Goal: Task Accomplishment & Management: Manage account settings

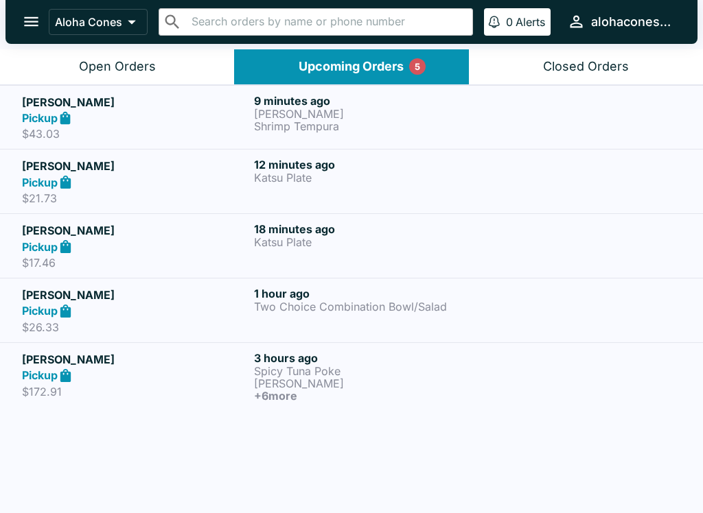
click at [181, 392] on p "$172.91" at bounding box center [135, 392] width 226 height 14
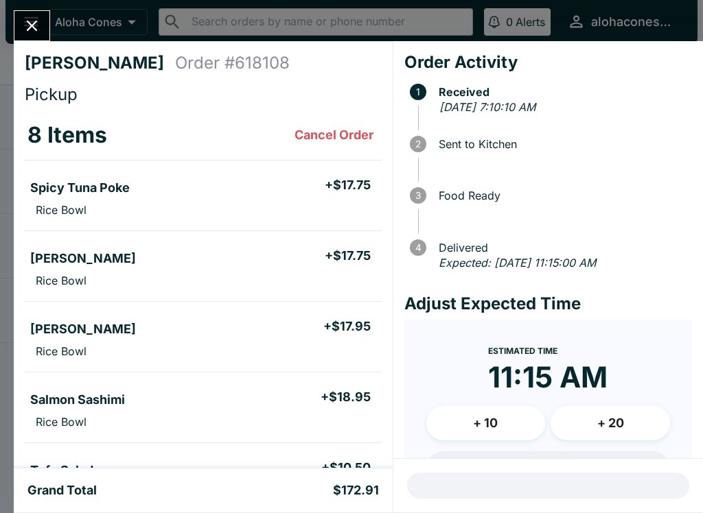
click at [21, 28] on button "Close" at bounding box center [31, 26] width 35 height 30
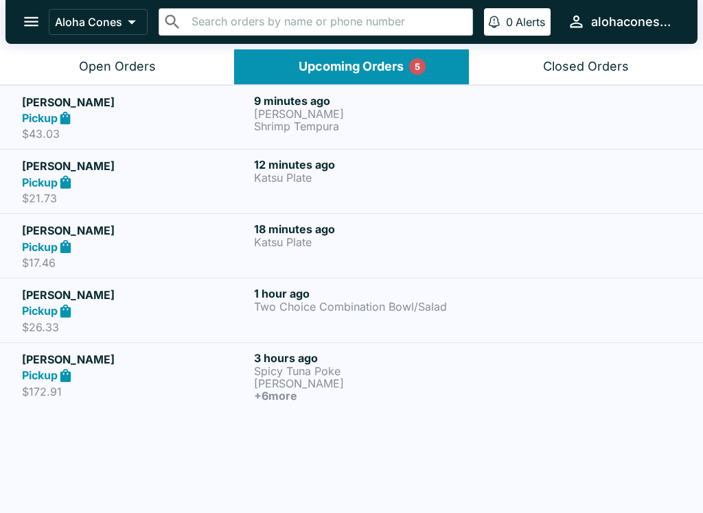
click at [193, 318] on div "Pickup" at bounding box center [135, 311] width 226 height 16
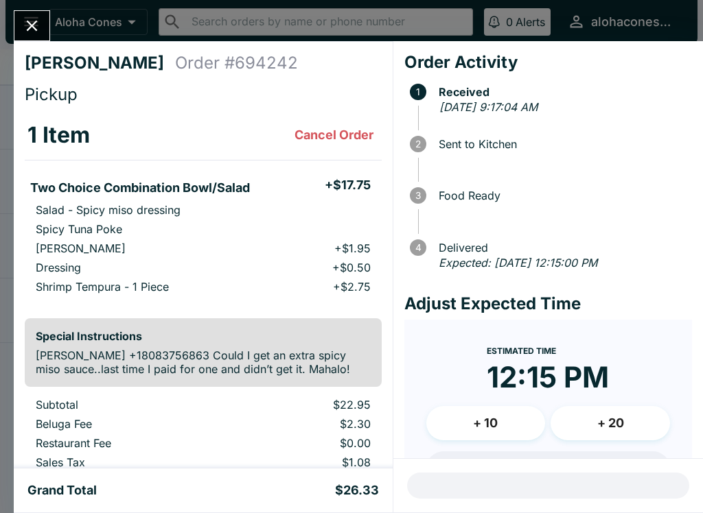
scroll to position [-2, 0]
click at [41, 29] on icon "Close" at bounding box center [32, 25] width 19 height 19
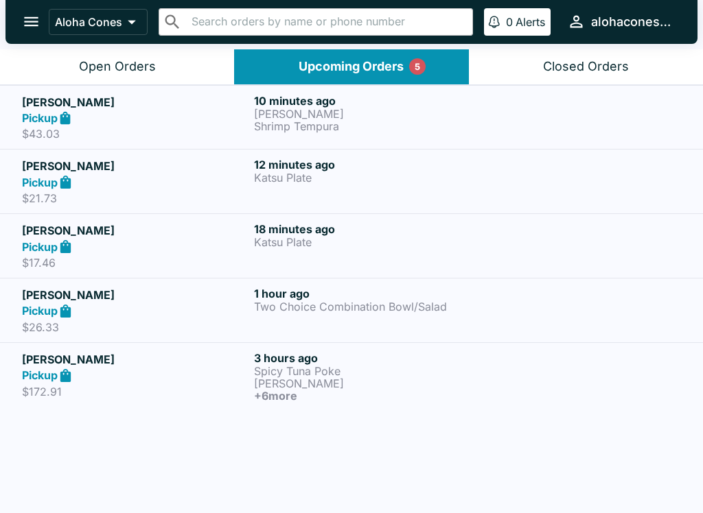
click at [179, 236] on h5 "[PERSON_NAME]" at bounding box center [135, 230] width 226 height 16
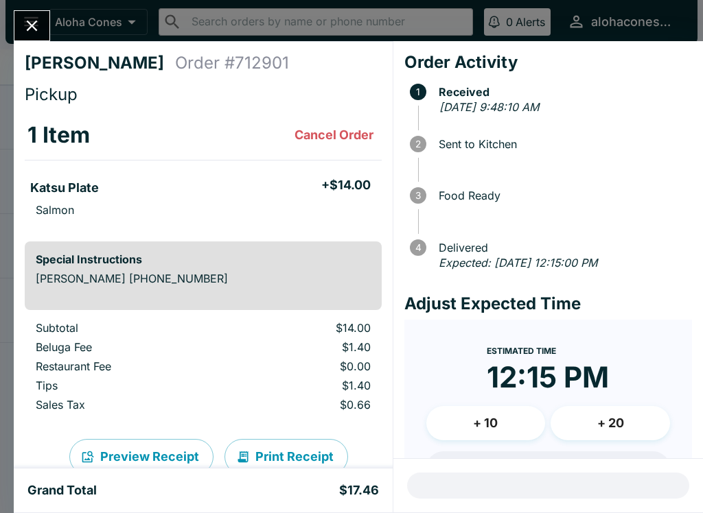
click at [126, 230] on td "Katsu Plate + $14.00 Salmon" at bounding box center [203, 196] width 357 height 71
click at [31, 34] on icon "Close" at bounding box center [32, 25] width 19 height 19
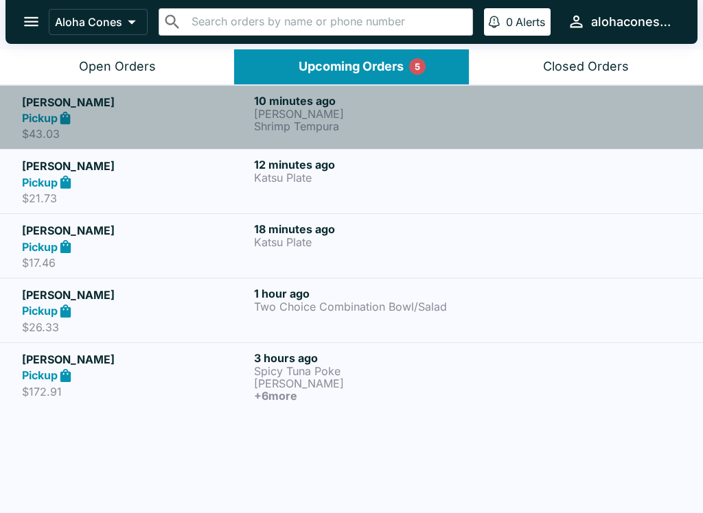
click at [32, 106] on h5 "[PERSON_NAME]" at bounding box center [135, 102] width 226 height 16
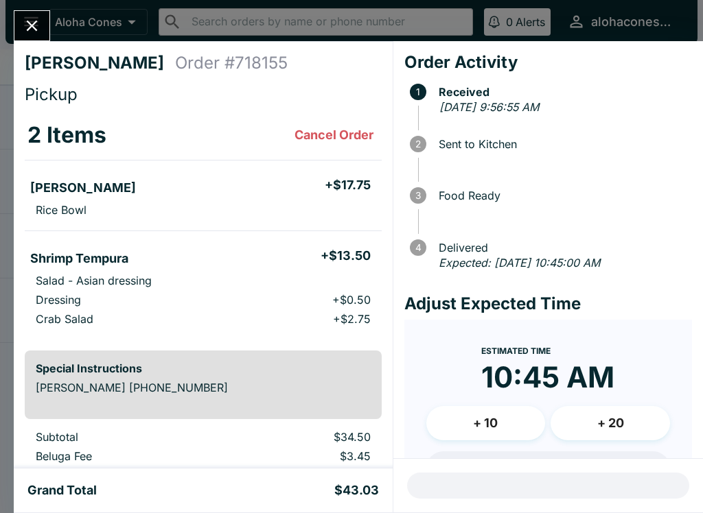
click at [40, 28] on icon "Close" at bounding box center [32, 25] width 19 height 19
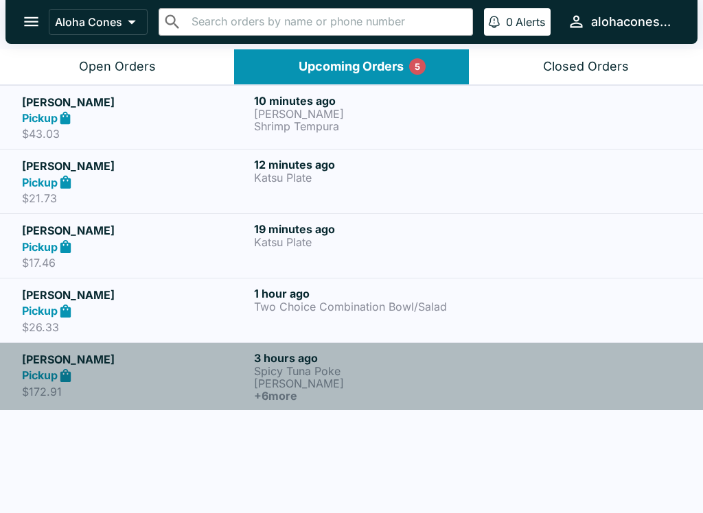
click at [67, 362] on h5 "[PERSON_NAME]" at bounding box center [135, 359] width 226 height 16
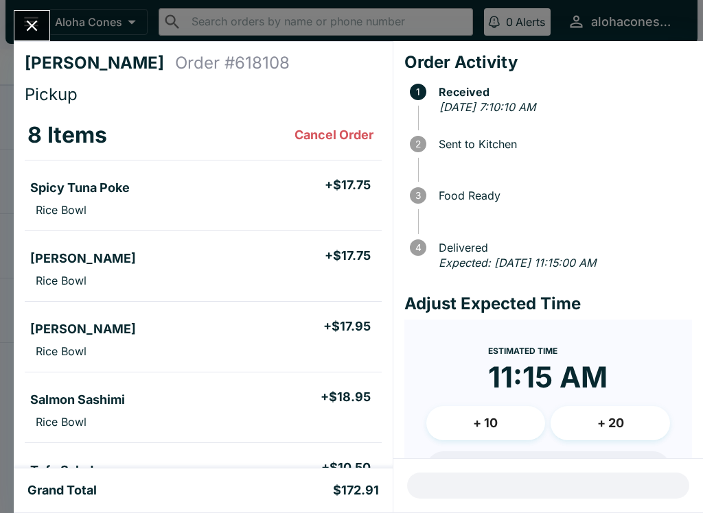
click at [38, 36] on button "Close" at bounding box center [31, 26] width 35 height 30
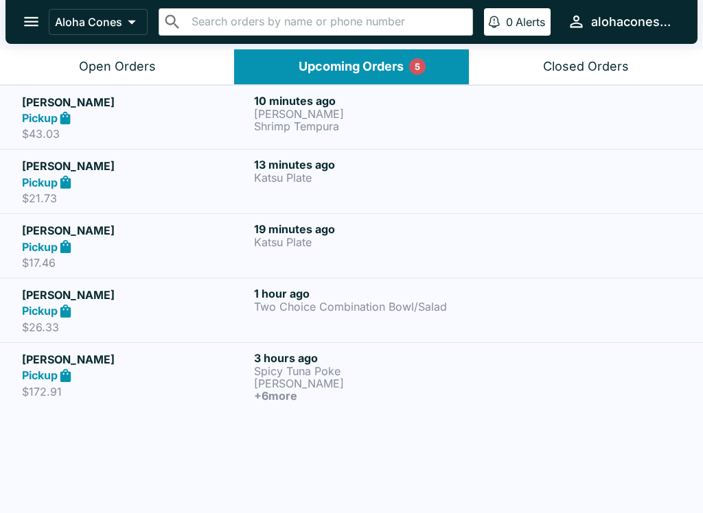
click at [438, 108] on p "[PERSON_NAME]" at bounding box center [367, 114] width 226 height 12
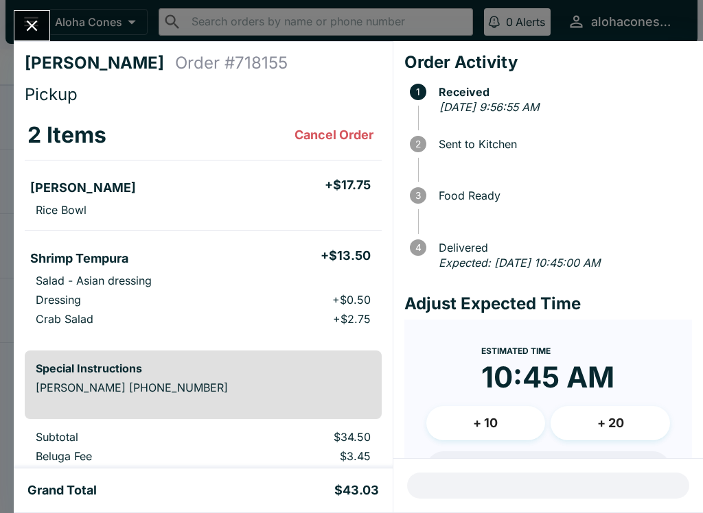
click at [39, 38] on button "Close" at bounding box center [31, 26] width 35 height 30
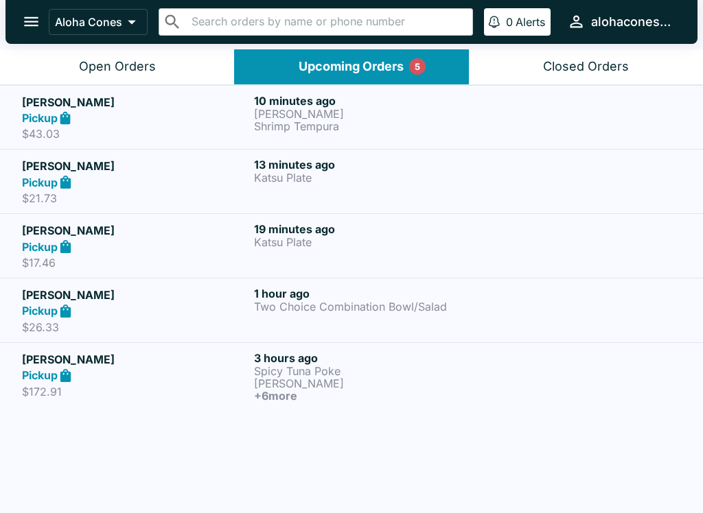
click at [363, 188] on div "13 minutes ago Katsu Plate" at bounding box center [367, 181] width 226 height 47
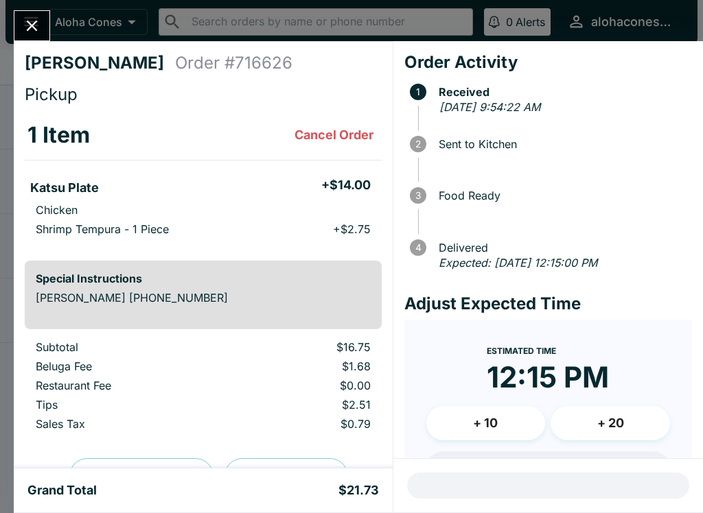
click at [34, 25] on icon "Close" at bounding box center [32, 26] width 11 height 11
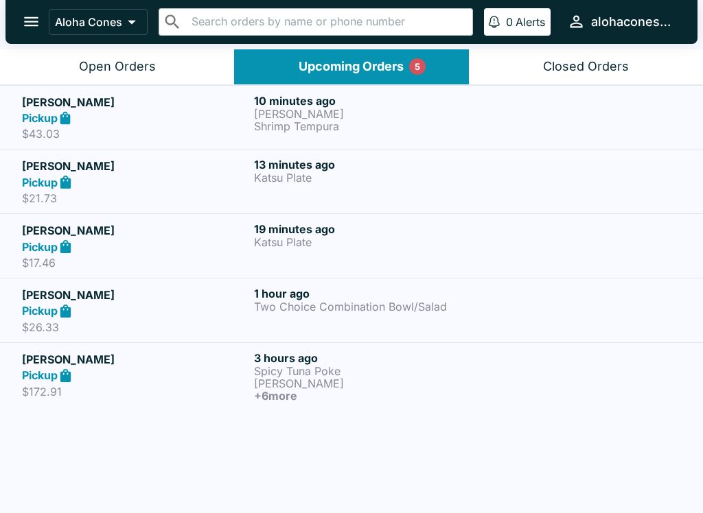
click at [486, 249] on div at bounding box center [583, 245] width 194 height 47
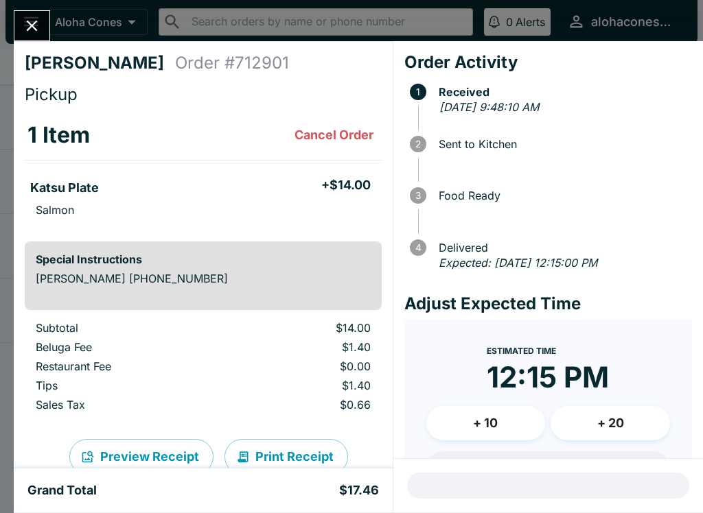
click at [43, 27] on button "Close" at bounding box center [31, 26] width 35 height 30
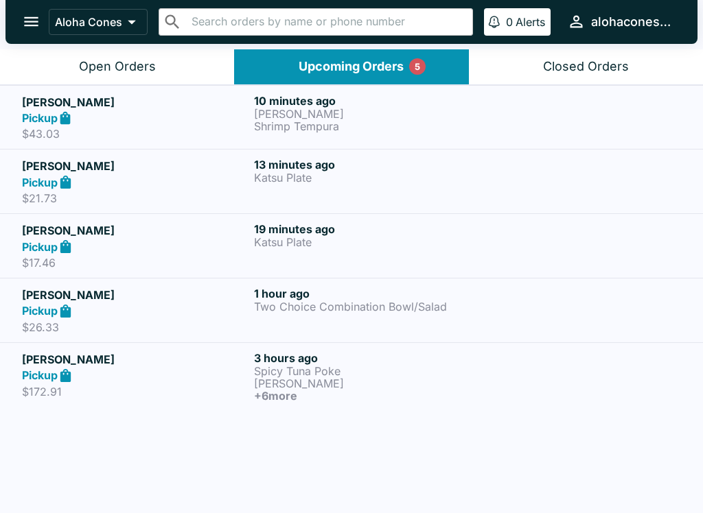
click at [451, 335] on link "[PERSON_NAME] Pickup $26.33 1 hour ago Two Choice Combination Bowl/Salad" at bounding box center [351, 310] width 703 height 64
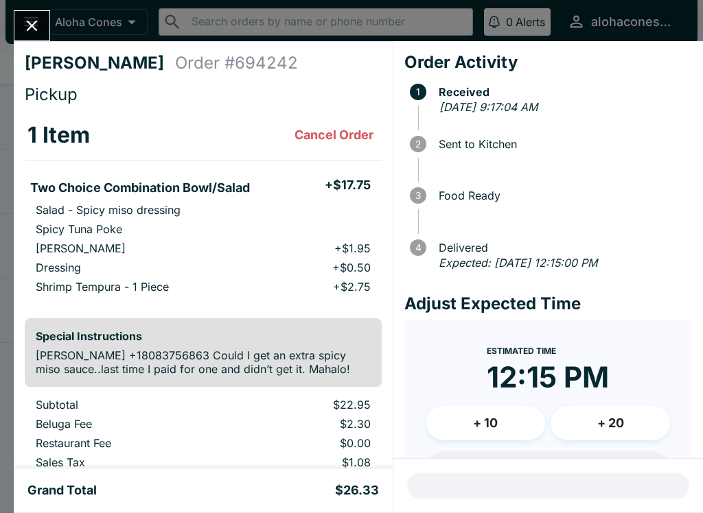
click at [32, 24] on icon "Close" at bounding box center [32, 25] width 19 height 19
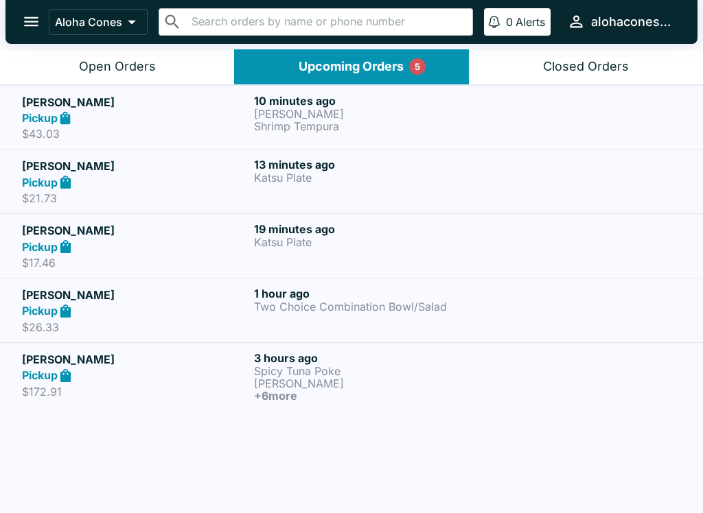
click at [552, 377] on div at bounding box center [583, 376] width 194 height 51
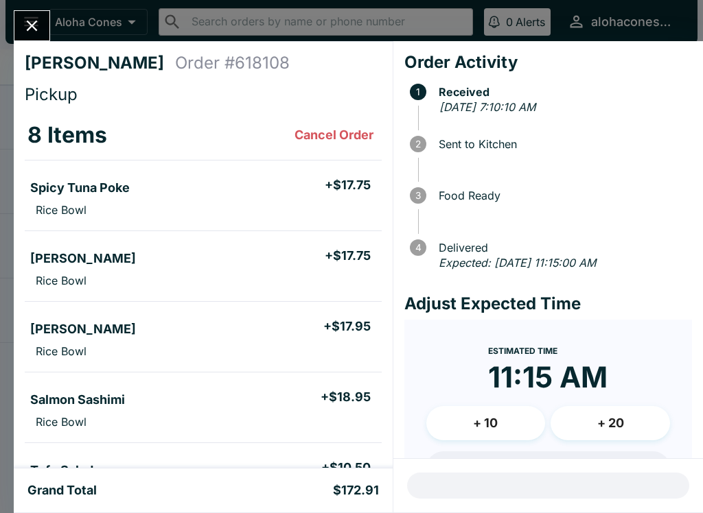
click at [26, 27] on icon "Close" at bounding box center [32, 25] width 19 height 19
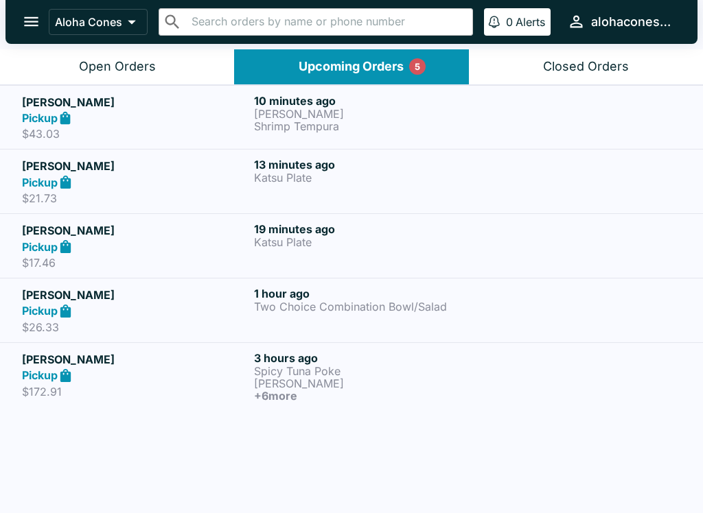
click at [437, 118] on p "[PERSON_NAME]" at bounding box center [367, 114] width 226 height 12
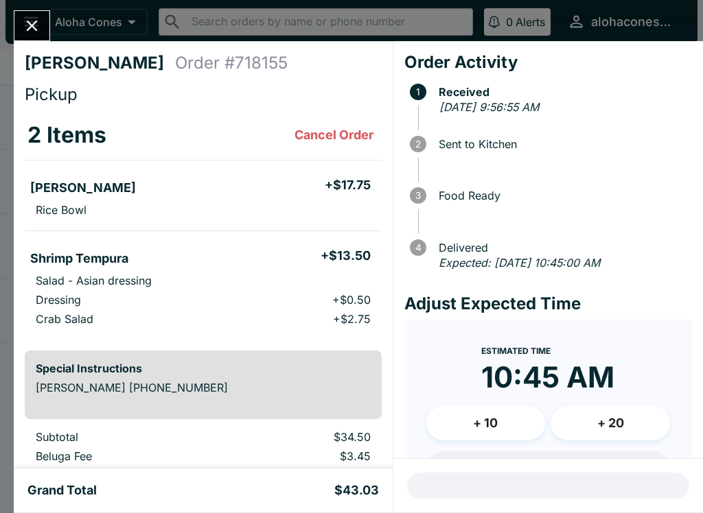
click at [609, 348] on div "Estimated Time 10:45 AM" at bounding box center [547, 374] width 133 height 64
click at [606, 481] on div at bounding box center [547, 486] width 309 height 54
click at [32, 25] on icon "Close" at bounding box center [32, 26] width 11 height 11
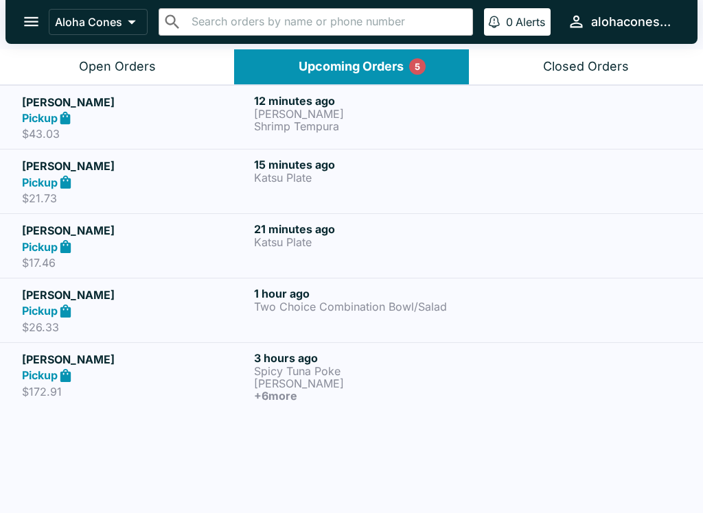
click at [60, 370] on icon at bounding box center [66, 376] width 16 height 16
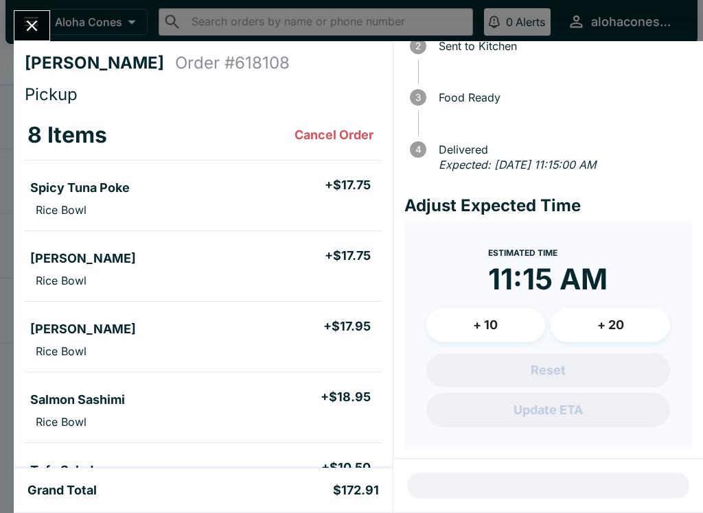
click at [57, 16] on div "[PERSON_NAME] Order # 618108 Pickup 8 Items Cancel Order Spicy Tuna Poke + $17.…" at bounding box center [351, 256] width 703 height 513
click at [35, 26] on icon "open drawer" at bounding box center [31, 22] width 14 height 10
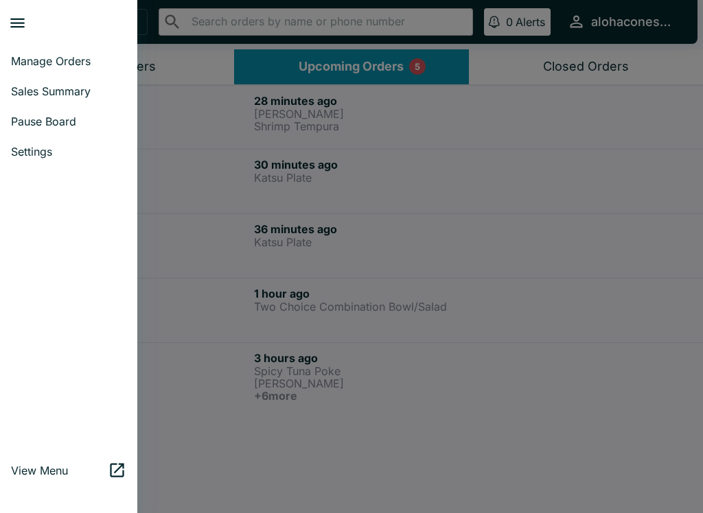
click at [599, 380] on div at bounding box center [351, 256] width 703 height 513
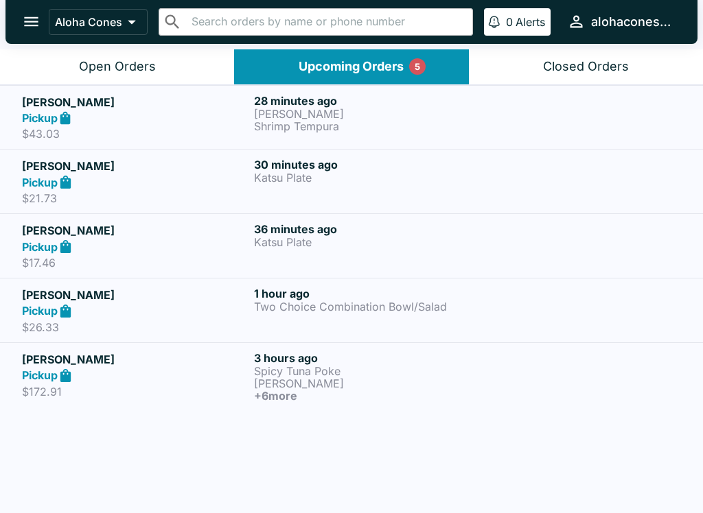
click at [323, 387] on p "[PERSON_NAME]" at bounding box center [367, 383] width 226 height 12
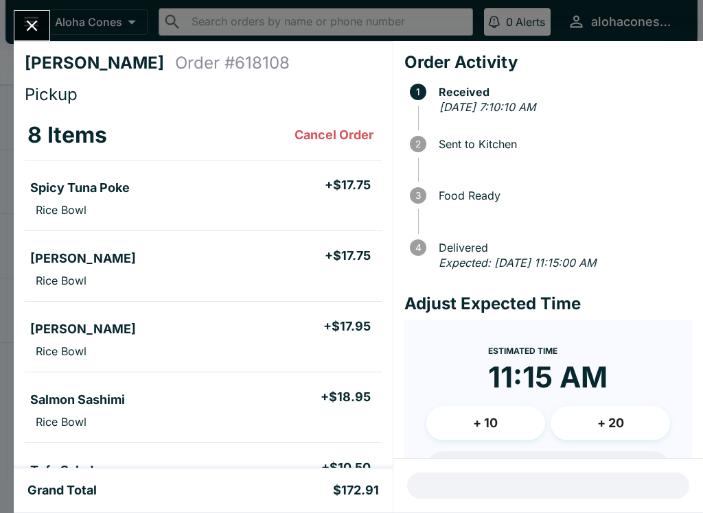
click at [35, 33] on icon "Close" at bounding box center [32, 25] width 19 height 19
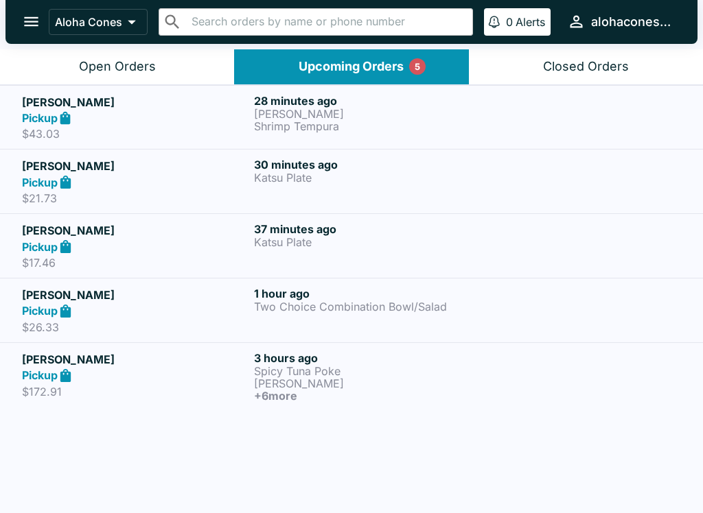
click at [375, 114] on p "[PERSON_NAME]" at bounding box center [367, 114] width 226 height 12
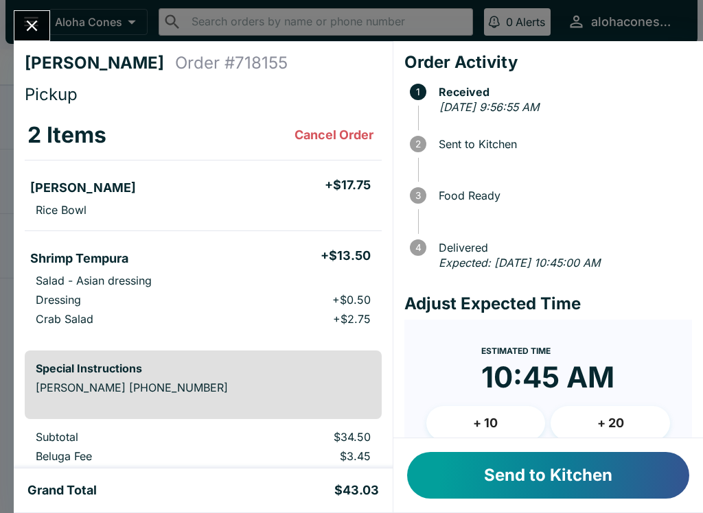
click at [539, 471] on button "Send to Kitchen" at bounding box center [548, 475] width 282 height 47
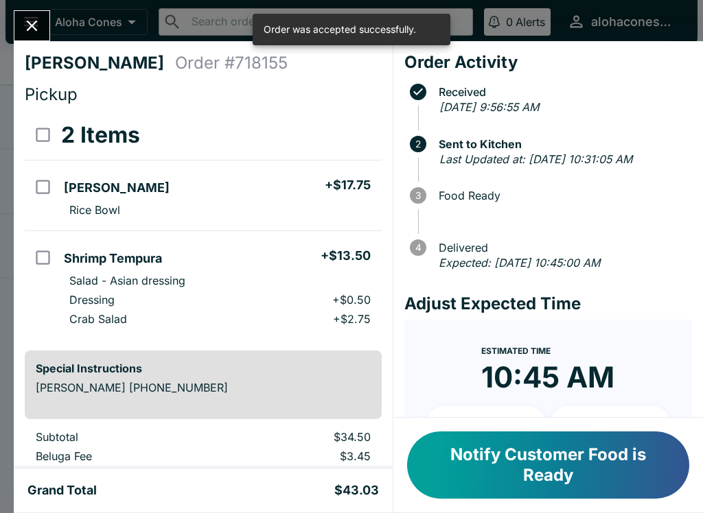
click at [34, 29] on icon "Close" at bounding box center [32, 26] width 11 height 11
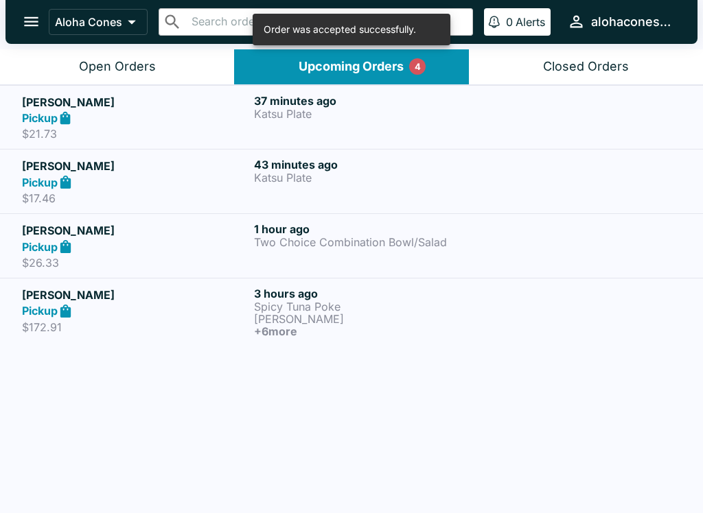
click at [424, 70] on div "4" at bounding box center [417, 66] width 16 height 16
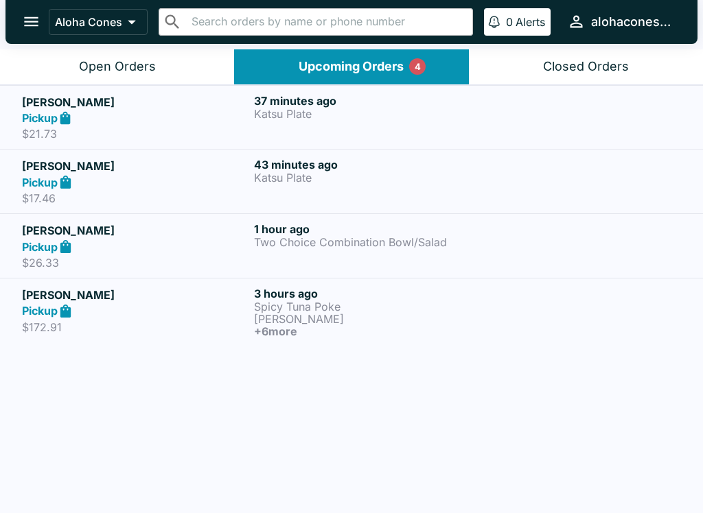
click at [425, 73] on button "Upcoming Orders 4" at bounding box center [351, 66] width 234 height 35
click at [390, 119] on p "Katsu Plate" at bounding box center [367, 114] width 226 height 12
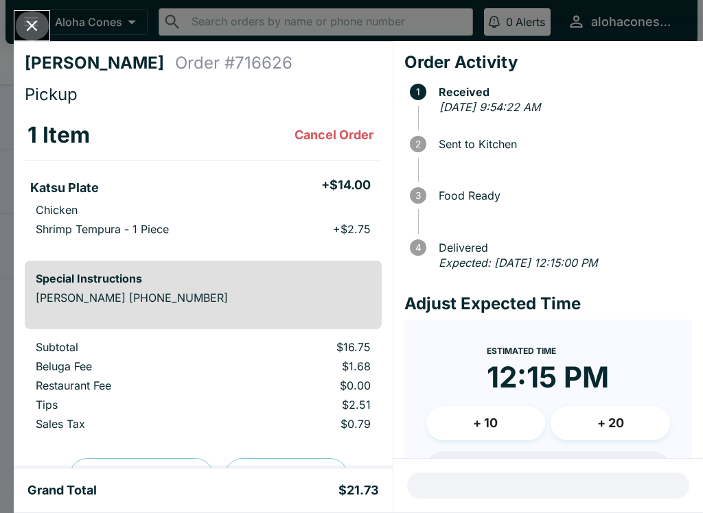
click at [34, 28] on icon "Close" at bounding box center [32, 26] width 11 height 11
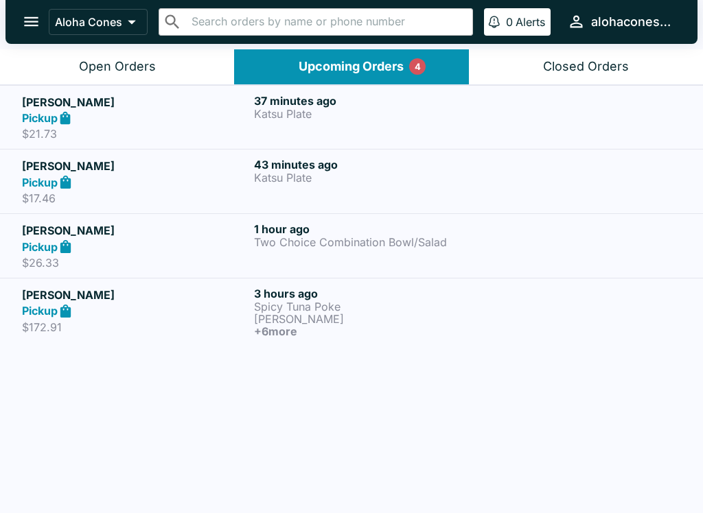
click at [355, 327] on h6 "+ 6 more" at bounding box center [367, 331] width 226 height 12
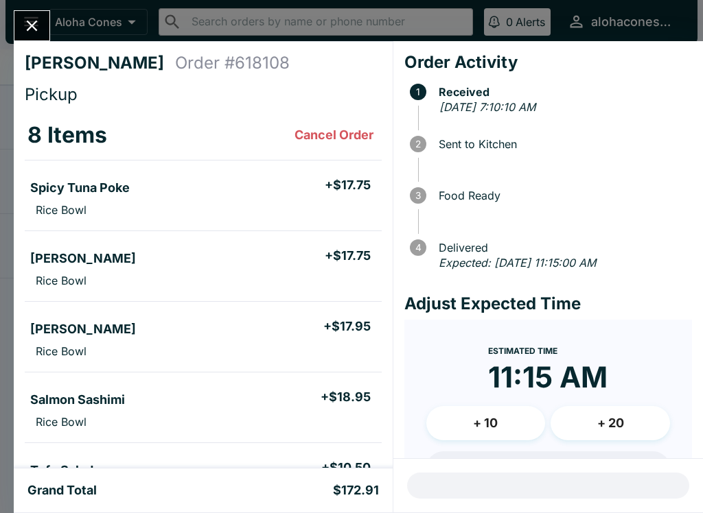
click at [38, 23] on icon "Close" at bounding box center [32, 25] width 19 height 19
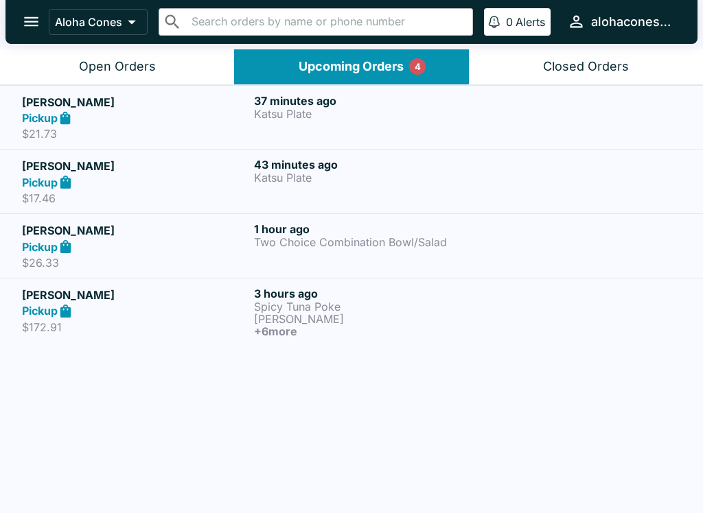
click at [440, 77] on button "Upcoming Orders 4" at bounding box center [351, 66] width 234 height 35
click at [139, 78] on button "Open Orders" at bounding box center [117, 66] width 234 height 35
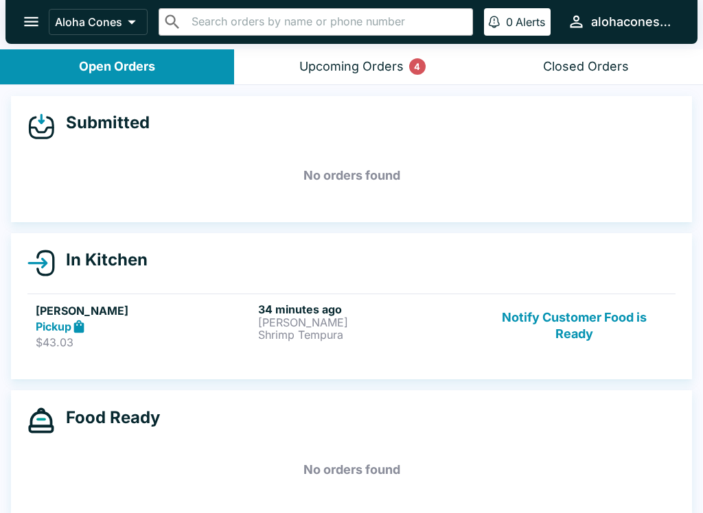
click at [401, 313] on h6 "34 minutes ago" at bounding box center [366, 310] width 217 height 14
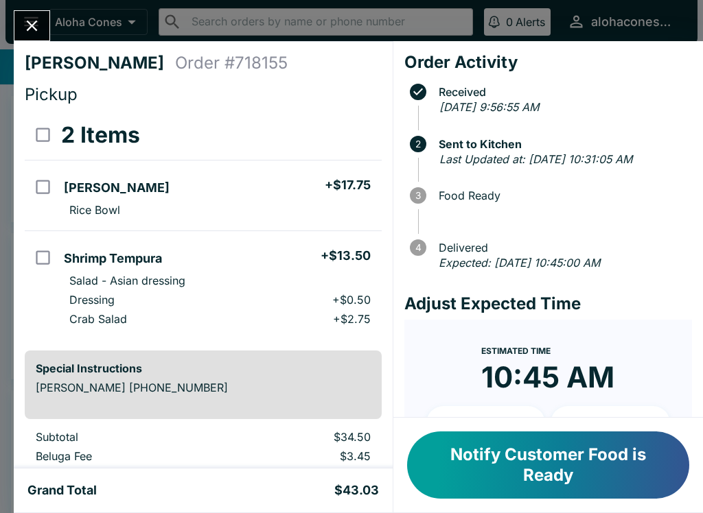
click at [614, 462] on button "Notify Customer Food is Ready" at bounding box center [548, 465] width 282 height 67
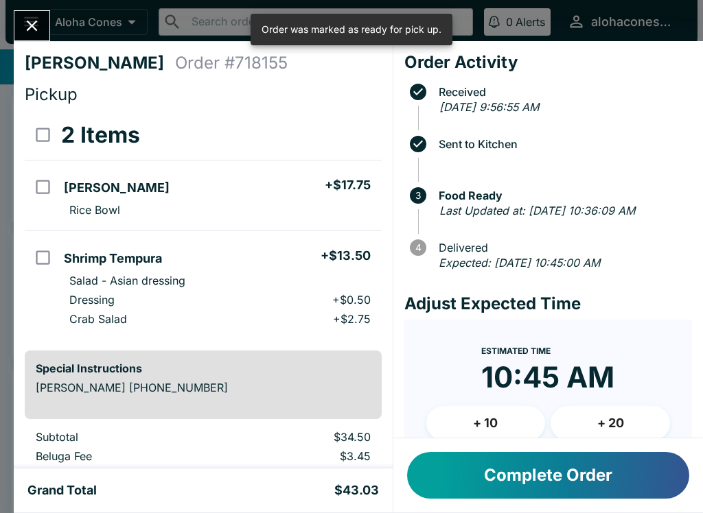
click at [608, 472] on button "Complete Order" at bounding box center [548, 475] width 282 height 47
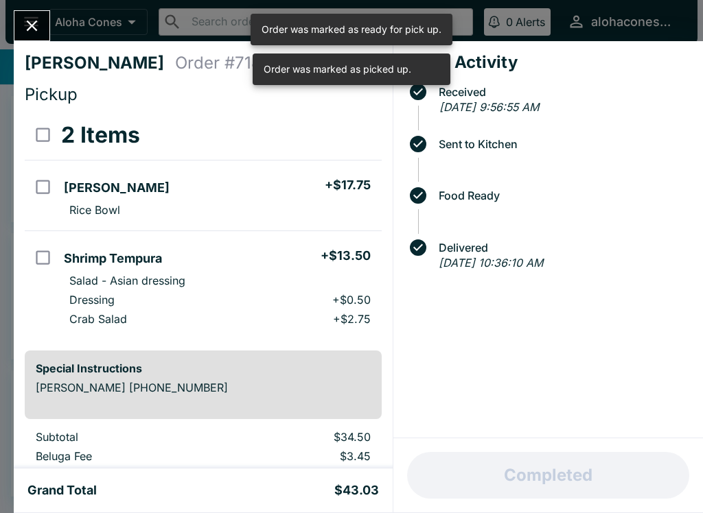
click at [23, 27] on icon "Close" at bounding box center [32, 25] width 19 height 19
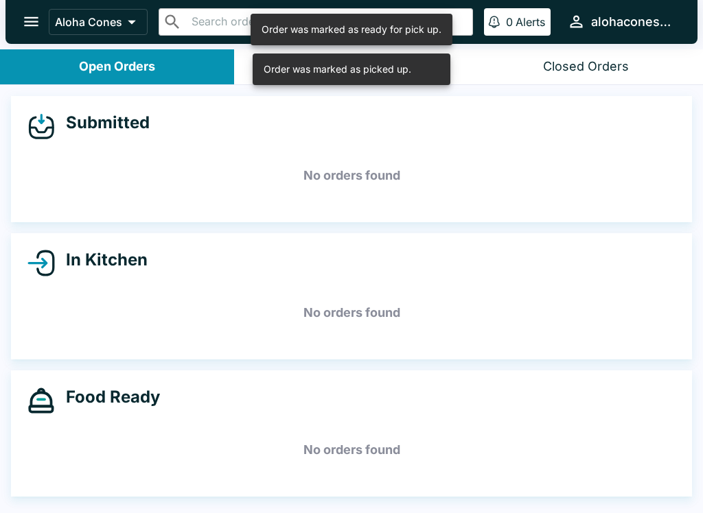
click at [355, 64] on div "Order was marked as picked up." at bounding box center [337, 69] width 148 height 23
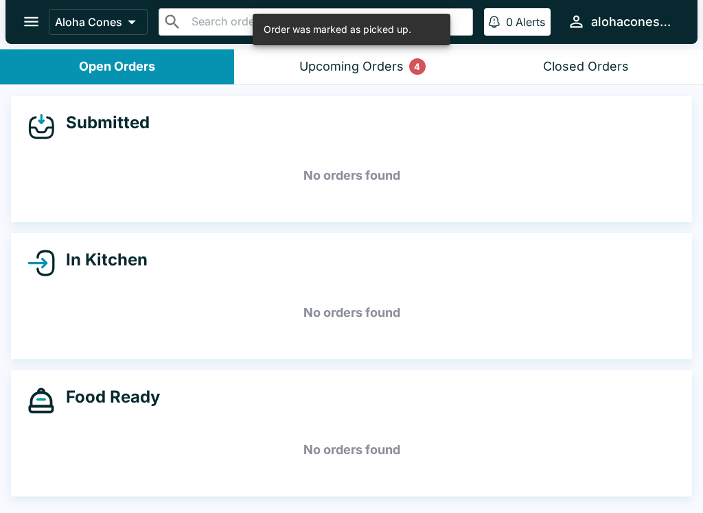
click at [143, 64] on div "Open Orders" at bounding box center [117, 67] width 76 height 16
click at [353, 71] on div "Upcoming Orders 4" at bounding box center [351, 67] width 104 height 16
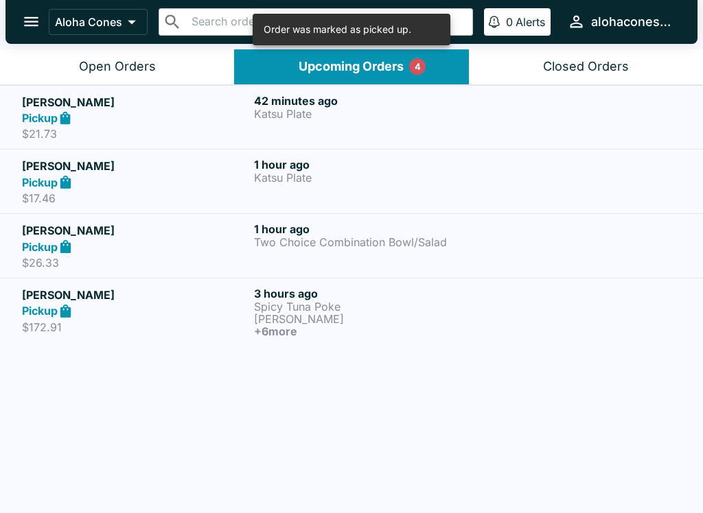
click at [434, 113] on p "Katsu Plate" at bounding box center [367, 114] width 226 height 12
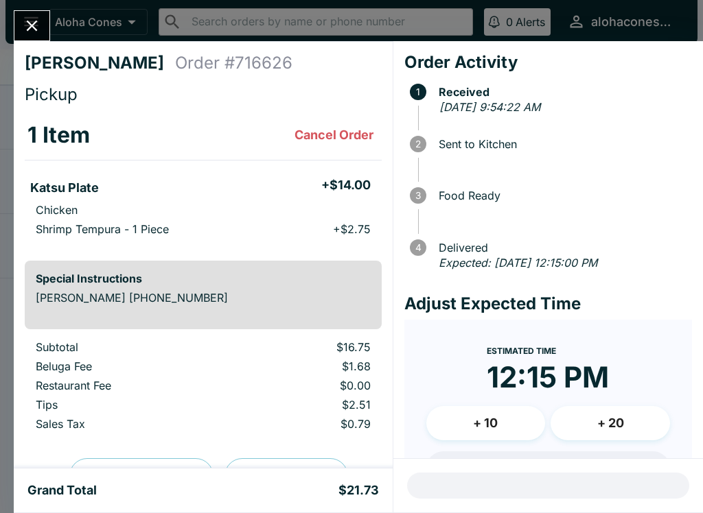
click at [26, 28] on icon "Close" at bounding box center [32, 25] width 19 height 19
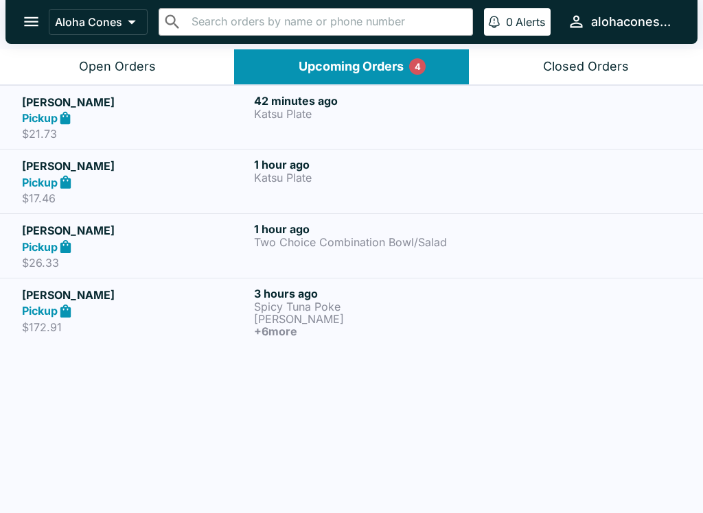
click at [492, 196] on div at bounding box center [583, 181] width 194 height 47
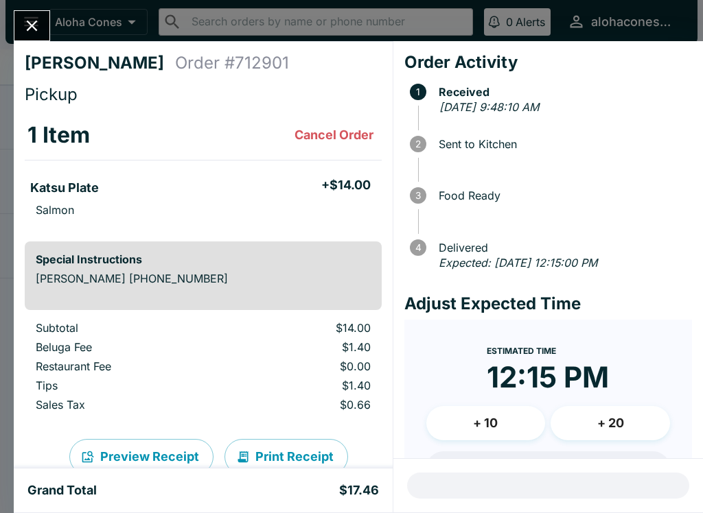
click at [34, 37] on button "Close" at bounding box center [31, 26] width 35 height 30
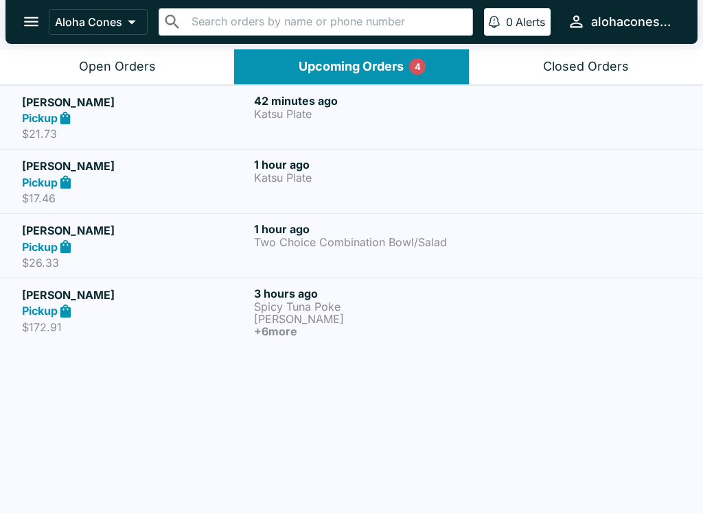
click at [471, 258] on div "1 hour ago Two Choice Combination Bowl/Salad" at bounding box center [367, 245] width 226 height 47
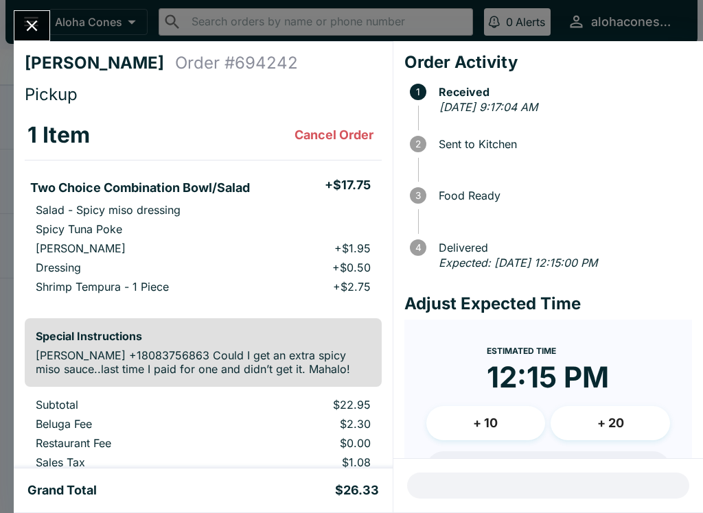
click at [30, 20] on icon "Close" at bounding box center [32, 25] width 19 height 19
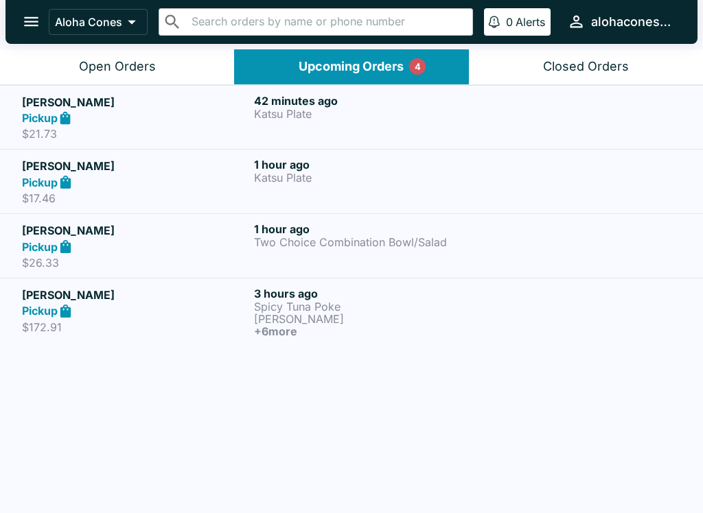
click at [401, 301] on p "Spicy Tuna Poke" at bounding box center [367, 307] width 226 height 12
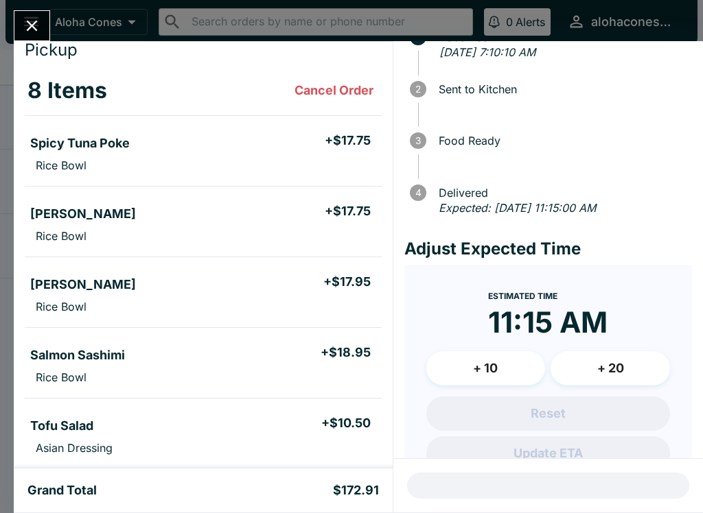
scroll to position [45, 0]
click at [97, 263] on ul "[PERSON_NAME] + $17.95 Rice Bowl" at bounding box center [203, 291] width 357 height 59
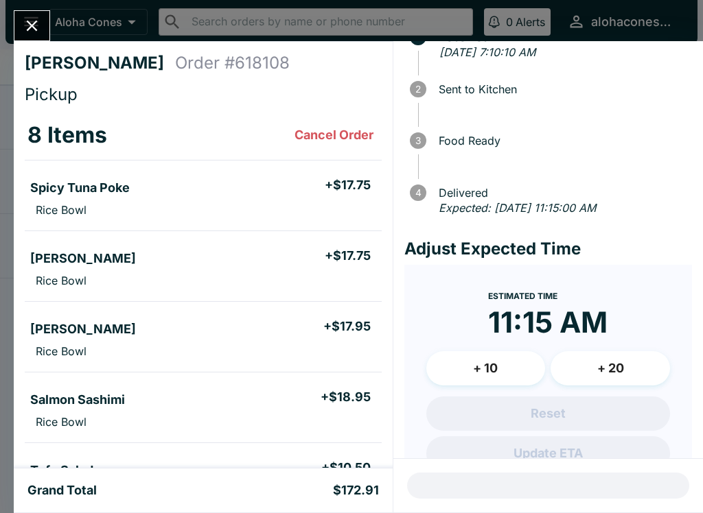
scroll to position [0, 0]
click at [237, 30] on div "[PERSON_NAME] Order # 618108 Pickup 8 Items Cancel Order Spicy Tuna Poke + $17.…" at bounding box center [351, 256] width 703 height 513
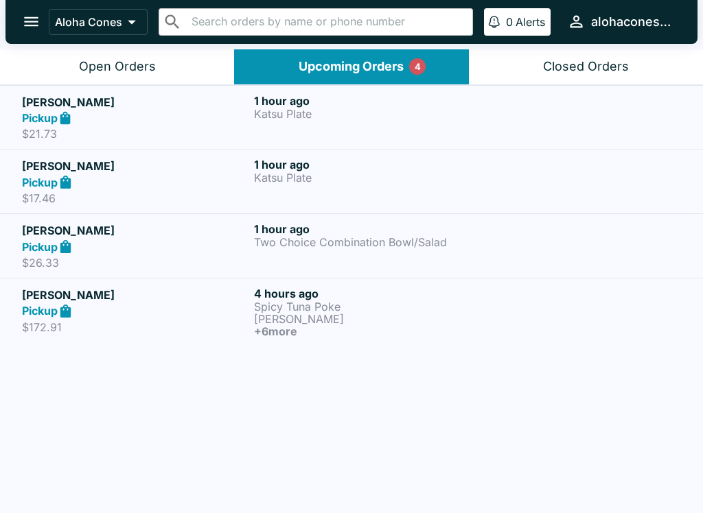
click at [172, 75] on button "Open Orders" at bounding box center [117, 66] width 234 height 35
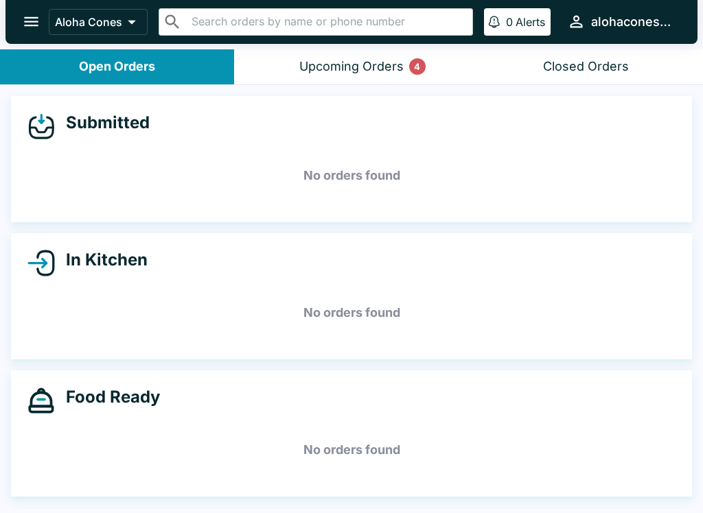
click at [344, 65] on div "Upcoming Orders 4" at bounding box center [351, 67] width 104 height 16
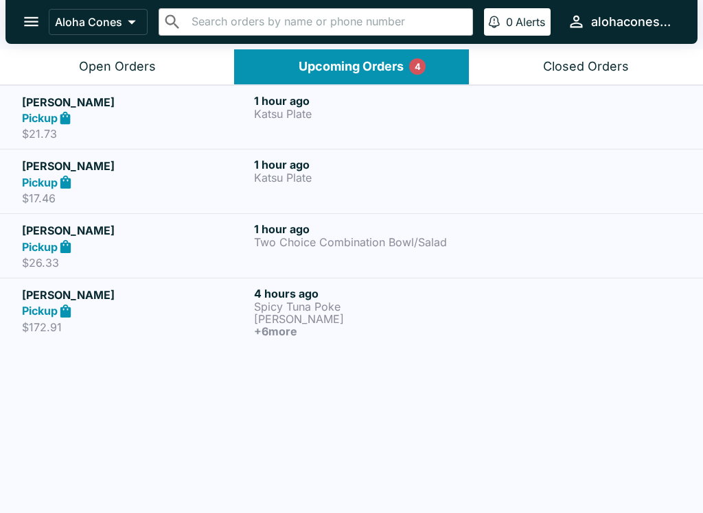
click at [307, 316] on p "[PERSON_NAME]" at bounding box center [367, 319] width 226 height 12
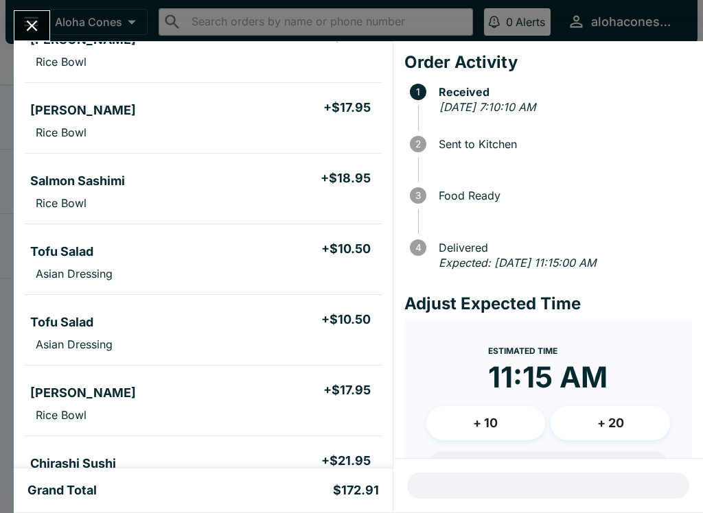
scroll to position [222, 0]
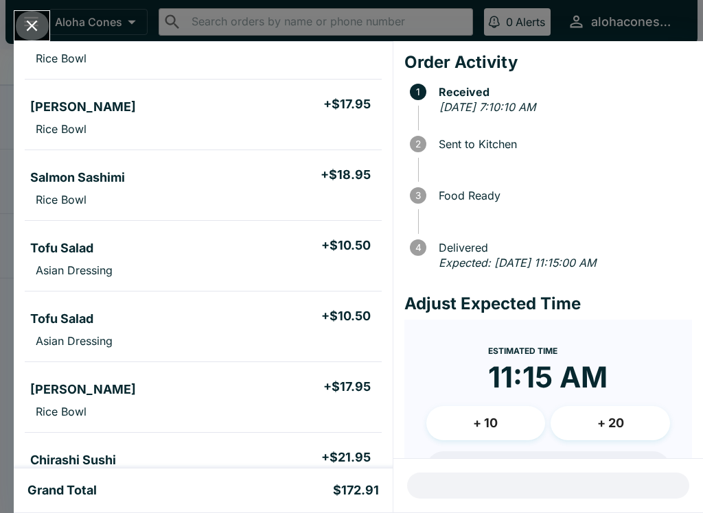
click at [38, 16] on button "Close" at bounding box center [31, 26] width 35 height 30
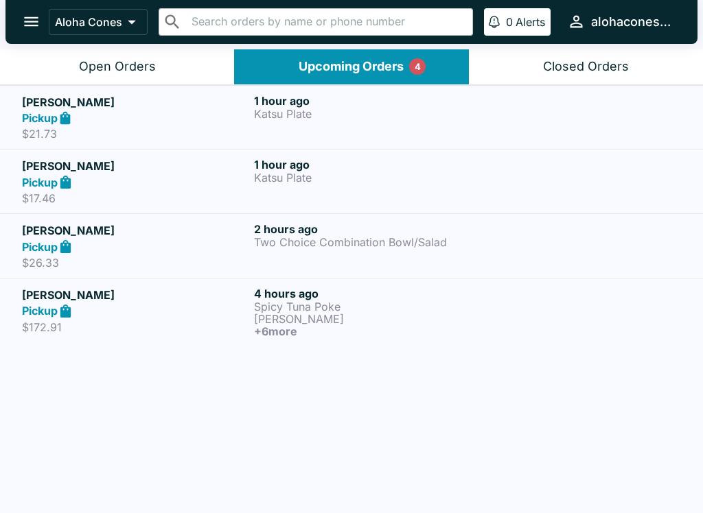
click at [412, 45] on header "Aloha Cones ​ ​ 0 Alerts alohacones808" at bounding box center [351, 24] width 703 height 49
click at [425, 78] on button "Upcoming Orders 4" at bounding box center [351, 66] width 234 height 35
click at [150, 67] on div "Open Orders" at bounding box center [117, 67] width 77 height 16
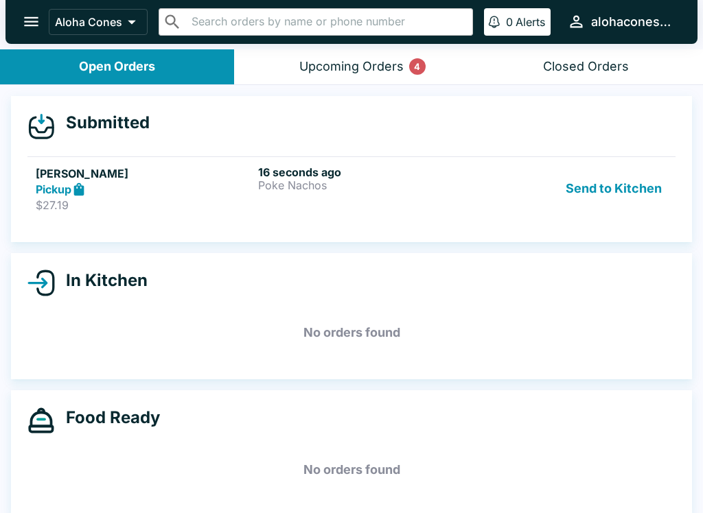
click at [416, 180] on p "Poke Nachos" at bounding box center [366, 185] width 217 height 12
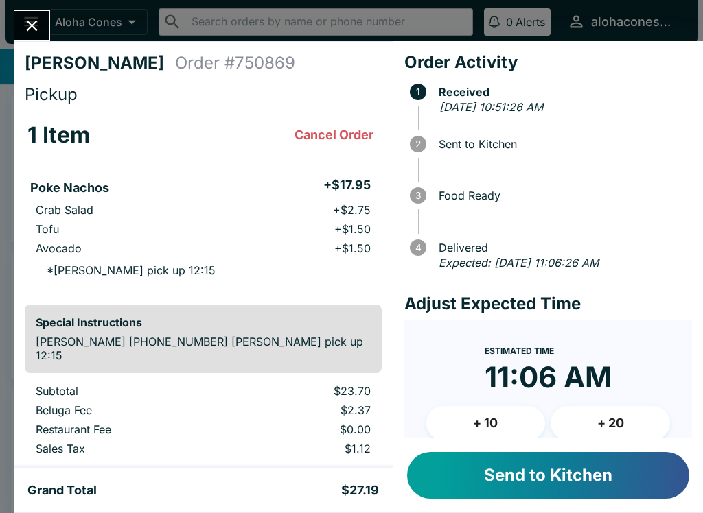
click at [550, 456] on button "Send to Kitchen" at bounding box center [548, 475] width 282 height 47
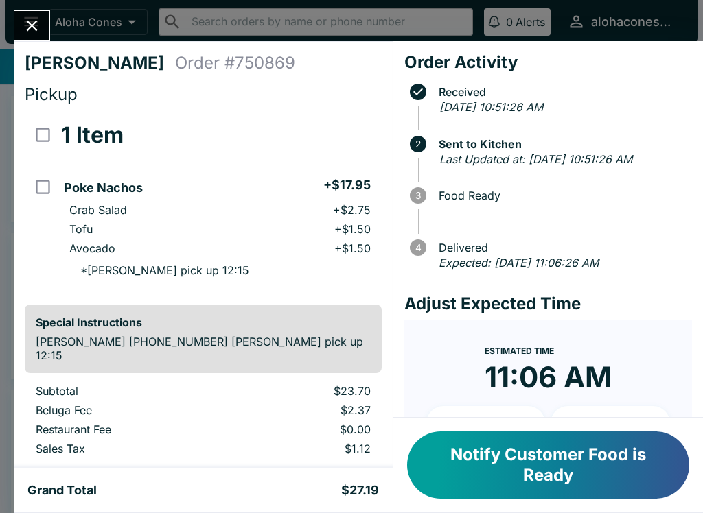
click at [38, 39] on button "Close" at bounding box center [31, 26] width 35 height 30
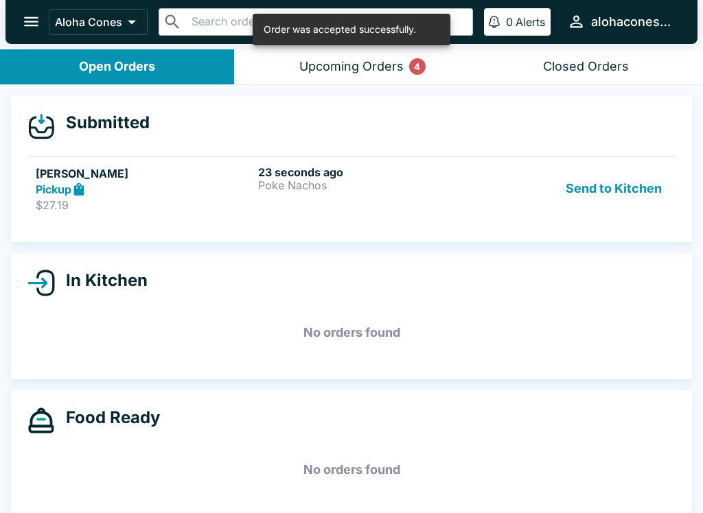
click at [408, 198] on div "23 seconds ago [PERSON_NAME]" at bounding box center [366, 188] width 217 height 47
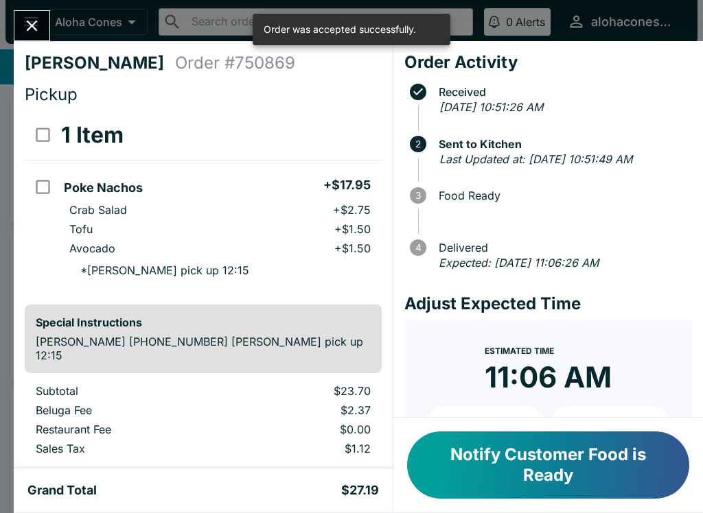
click at [643, 442] on button "Notify Customer Food is Ready" at bounding box center [548, 465] width 282 height 67
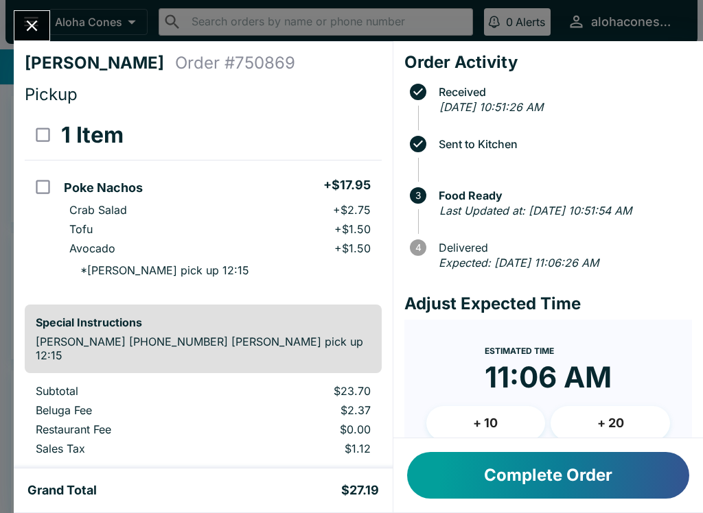
click at [25, 26] on icon "Close" at bounding box center [32, 25] width 19 height 19
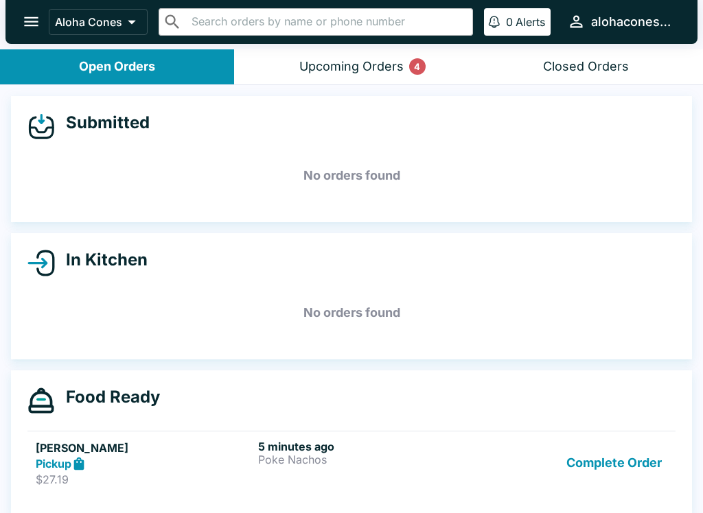
click at [429, 62] on button "Upcoming Orders 4" at bounding box center [351, 66] width 234 height 35
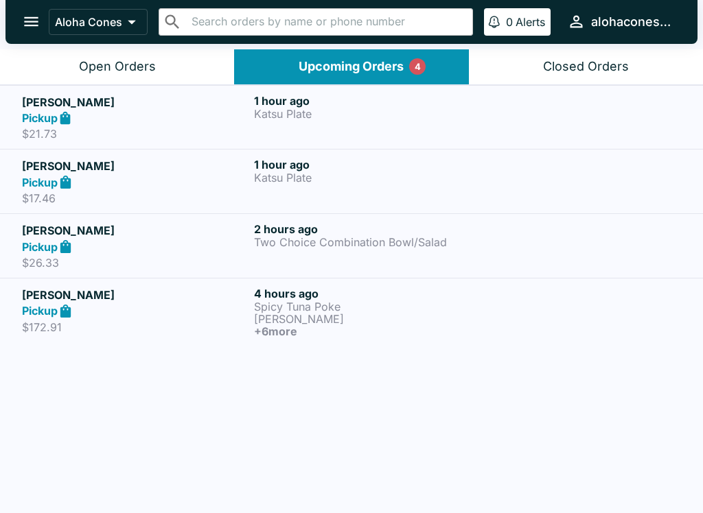
click at [178, 62] on button "Open Orders" at bounding box center [117, 66] width 234 height 35
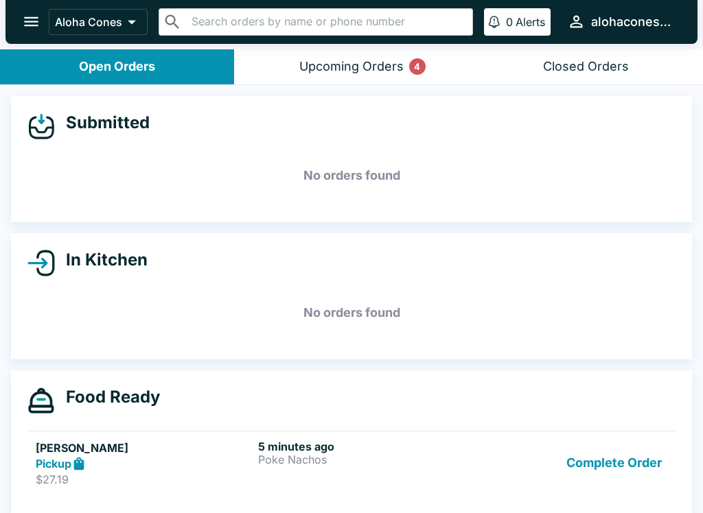
click at [424, 458] on p "Poke Nachos" at bounding box center [366, 460] width 217 height 12
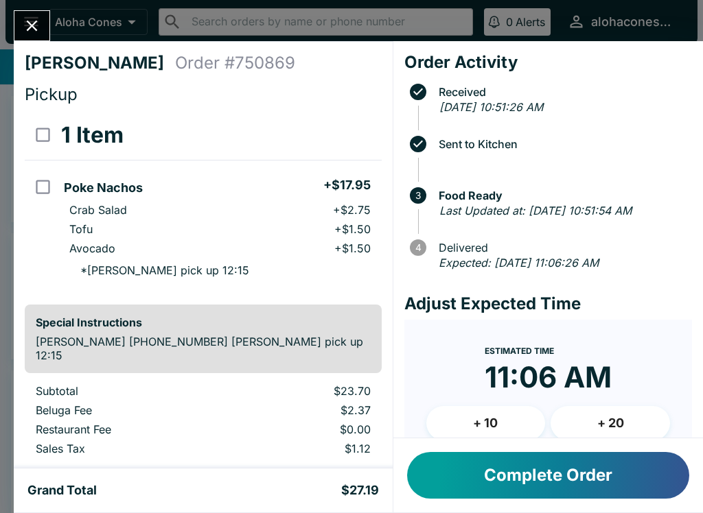
click at [38, 26] on icon "Close" at bounding box center [32, 25] width 19 height 19
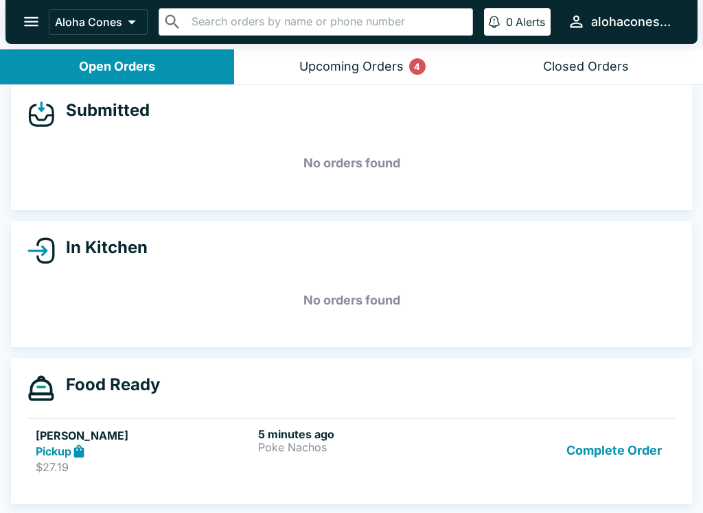
scroll to position [12, 0]
click at [568, 62] on div "Closed Orders" at bounding box center [586, 67] width 86 height 16
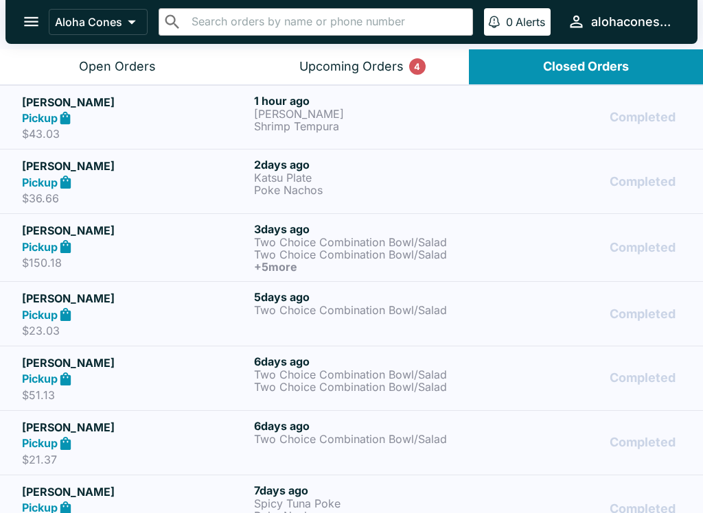
click at [336, 108] on p "[PERSON_NAME]" at bounding box center [367, 114] width 226 height 12
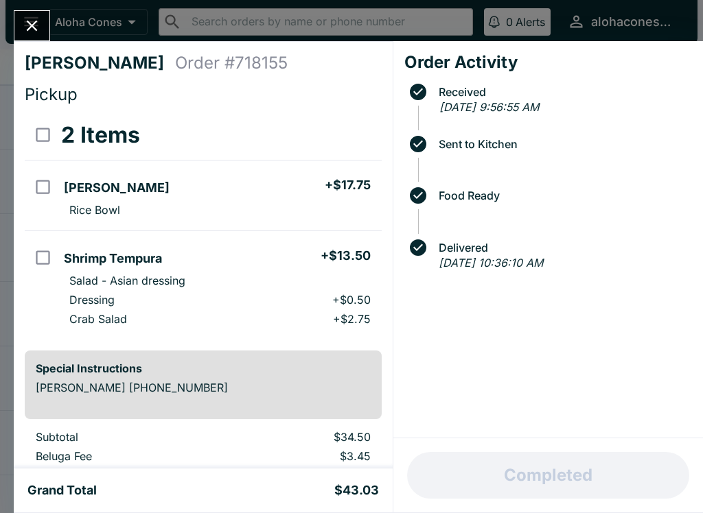
click at [19, 19] on button "Close" at bounding box center [31, 26] width 35 height 30
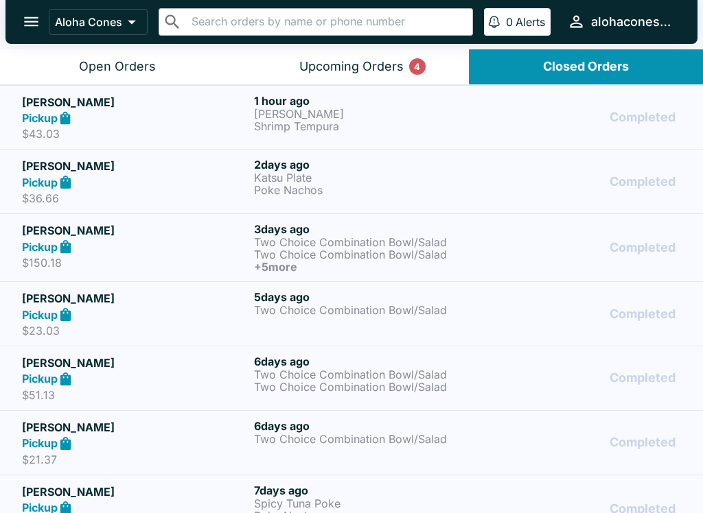
click at [436, 174] on p "Katsu Plate" at bounding box center [367, 178] width 226 height 12
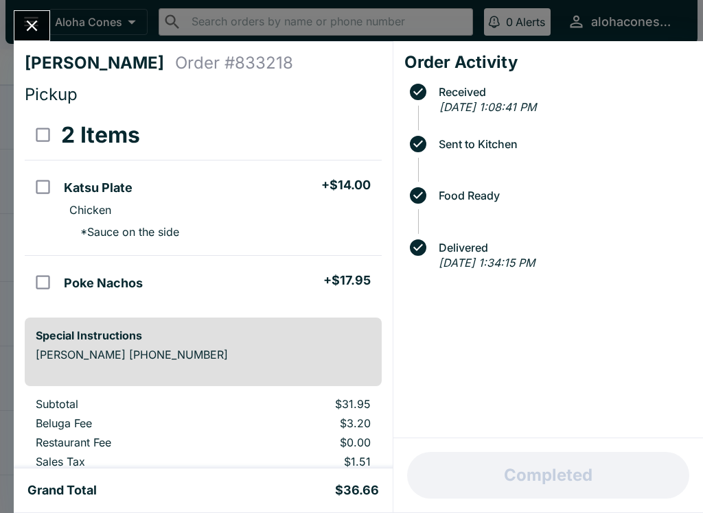
click at [38, 18] on icon "Close" at bounding box center [32, 25] width 19 height 19
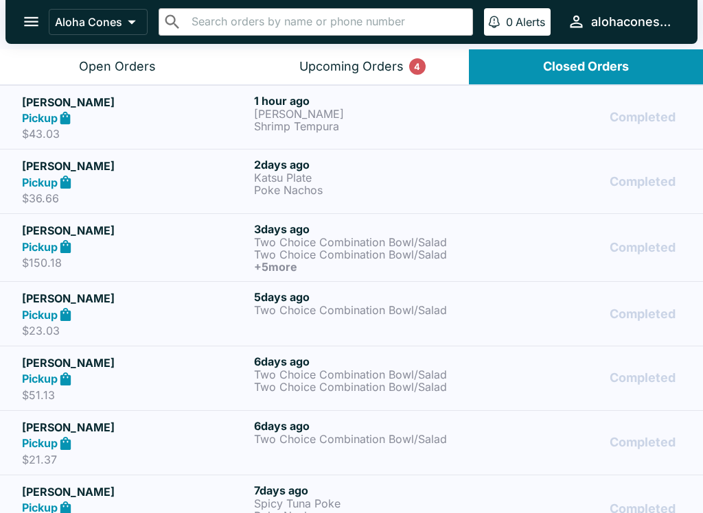
click at [415, 51] on button "Upcoming Orders 4" at bounding box center [351, 66] width 234 height 35
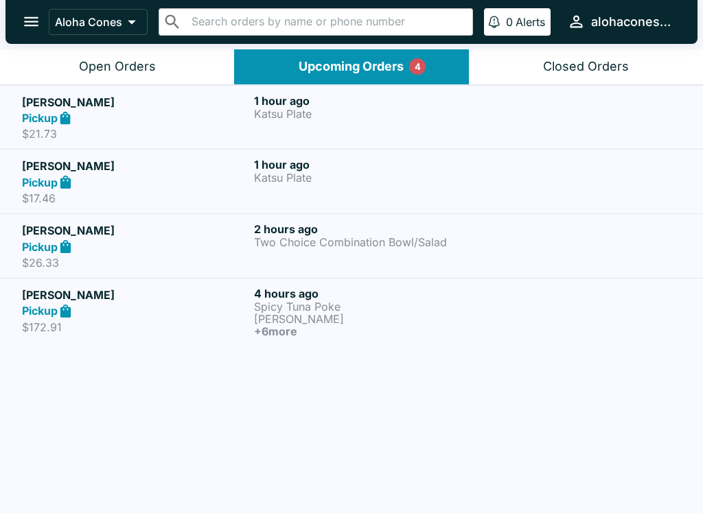
click at [370, 111] on p "Katsu Plate" at bounding box center [367, 114] width 226 height 12
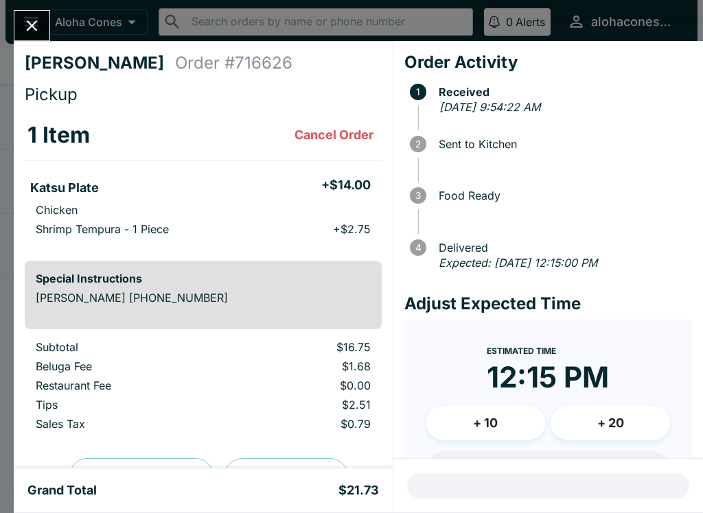
click at [34, 35] on icon "Close" at bounding box center [32, 25] width 19 height 19
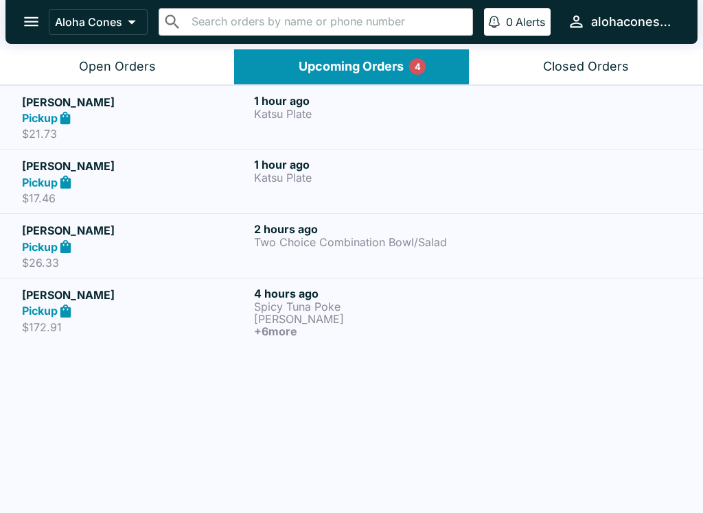
click at [392, 156] on link "[PERSON_NAME] Pickup $17.46 1 hour ago Katsu Plate" at bounding box center [351, 181] width 703 height 64
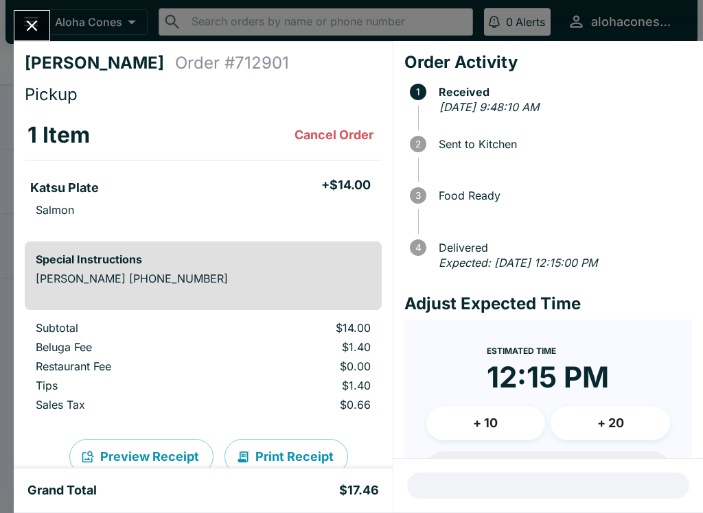
click at [27, 19] on icon "Close" at bounding box center [32, 25] width 19 height 19
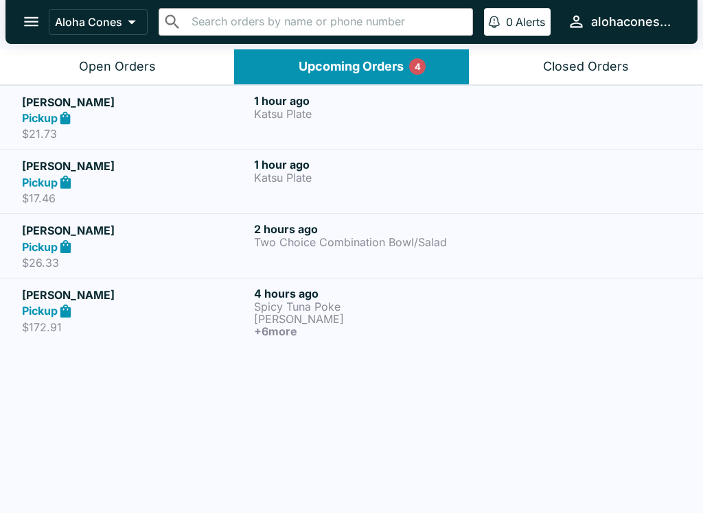
click at [407, 71] on button "Upcoming Orders 4" at bounding box center [351, 66] width 234 height 35
click at [175, 64] on button "Open Orders" at bounding box center [117, 66] width 234 height 35
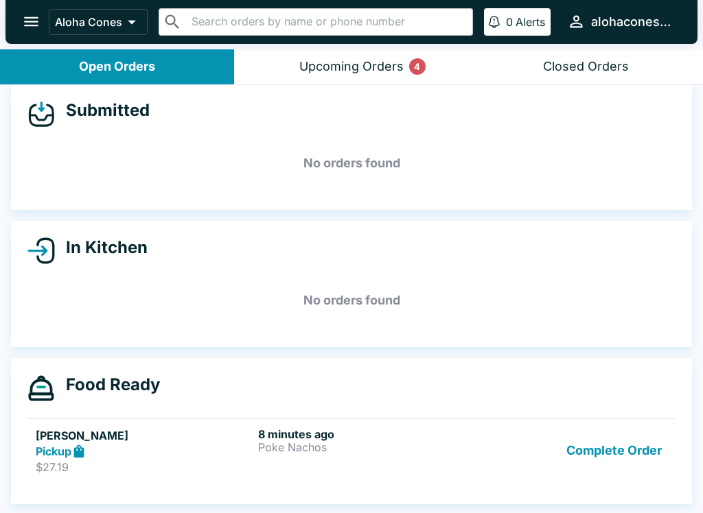
scroll to position [14, 0]
click at [423, 79] on button "Upcoming Orders 4" at bounding box center [351, 66] width 234 height 35
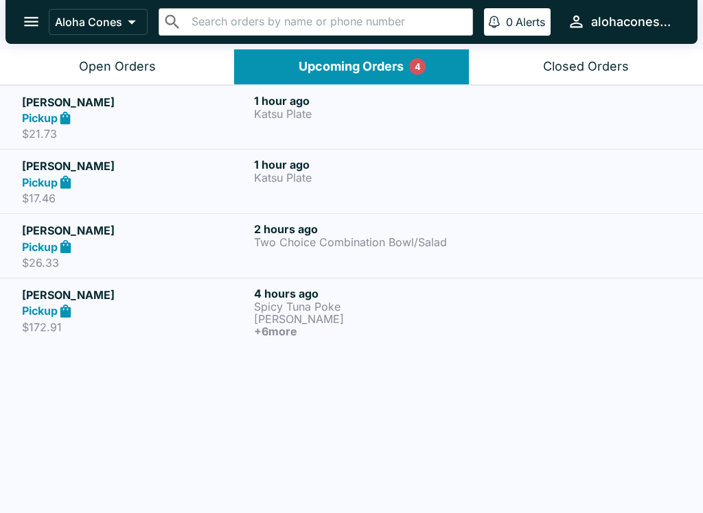
click at [422, 79] on button "Upcoming Orders 4" at bounding box center [351, 66] width 234 height 35
click at [423, 118] on p "Katsu Plate" at bounding box center [367, 114] width 226 height 12
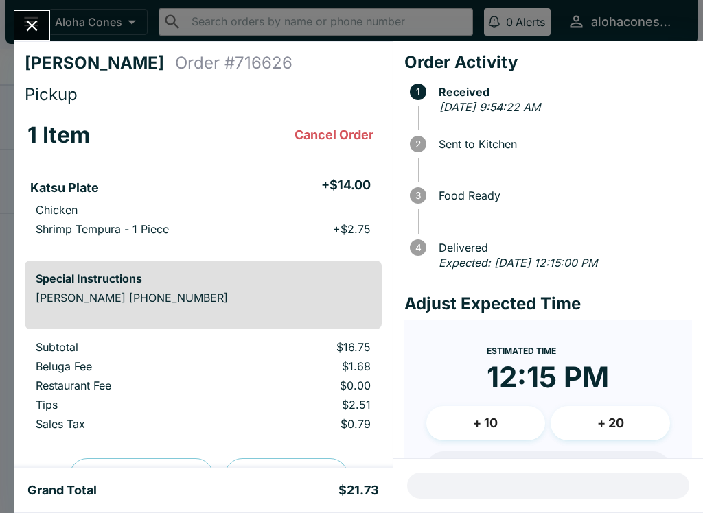
click at [47, 16] on div at bounding box center [32, 25] width 36 height 31
click at [37, 26] on icon "Close" at bounding box center [32, 25] width 19 height 19
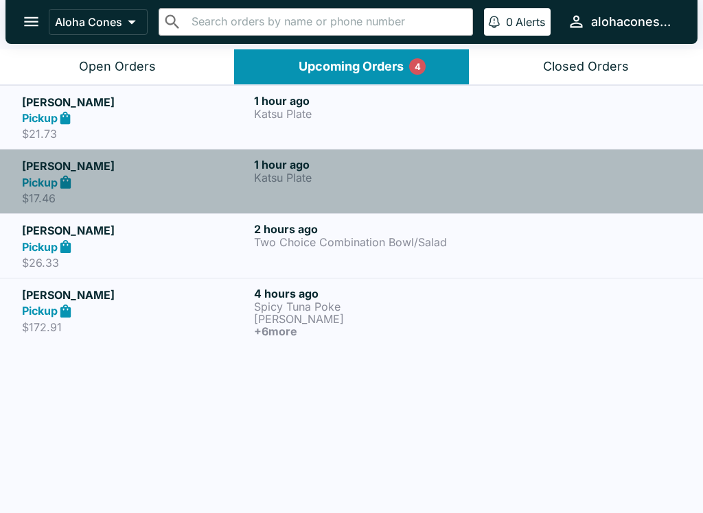
click at [447, 192] on div "1 hour ago Katsu Plate" at bounding box center [367, 181] width 226 height 47
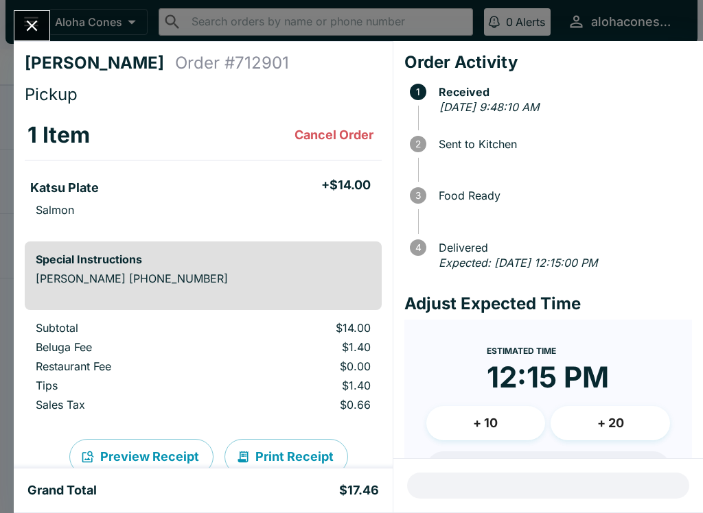
click at [34, 13] on button "Close" at bounding box center [31, 26] width 35 height 30
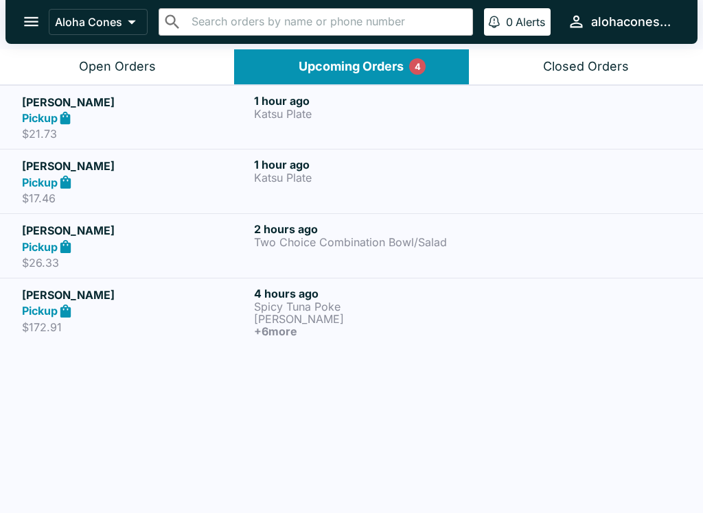
click at [416, 260] on div "2 hours ago Two Choice Combination Bowl/Salad" at bounding box center [367, 245] width 226 height 47
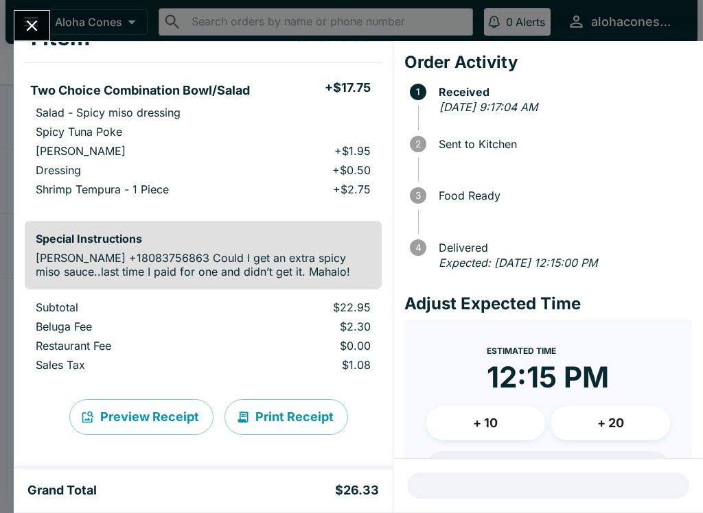
scroll to position [97, 0]
click at [35, 27] on icon "Close" at bounding box center [32, 25] width 19 height 19
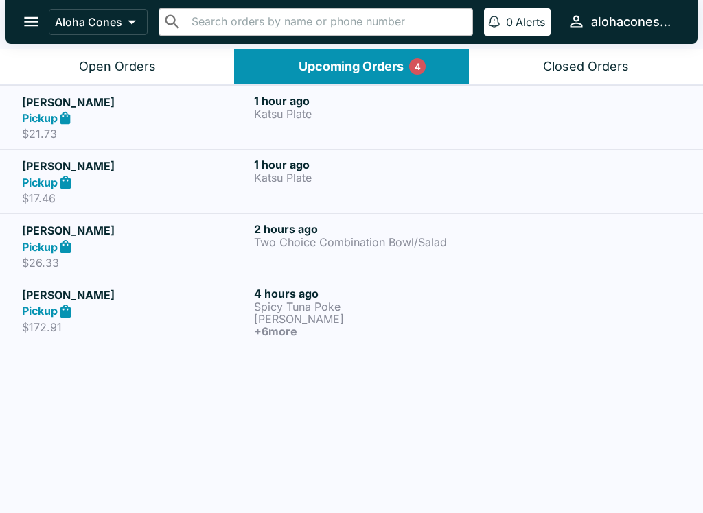
click at [327, 313] on p "[PERSON_NAME]" at bounding box center [367, 319] width 226 height 12
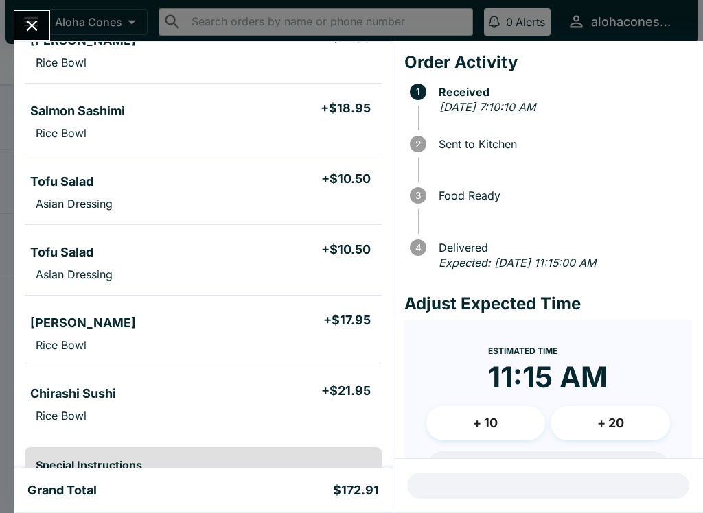
click at [39, 38] on button "Close" at bounding box center [31, 26] width 35 height 30
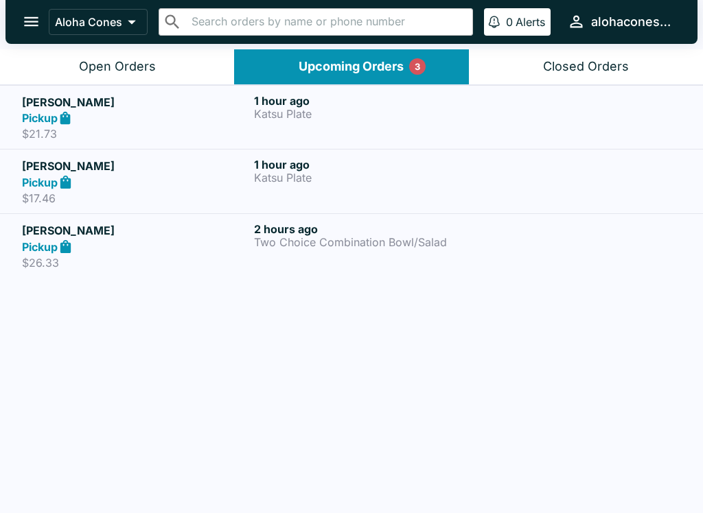
click at [159, 45] on header "Aloha Cones ​ ​ 0 Alerts alohacones808" at bounding box center [351, 24] width 703 height 49
click at [165, 74] on button "Open Orders" at bounding box center [117, 66] width 234 height 35
click at [164, 74] on button "Open Orders" at bounding box center [117, 66] width 234 height 35
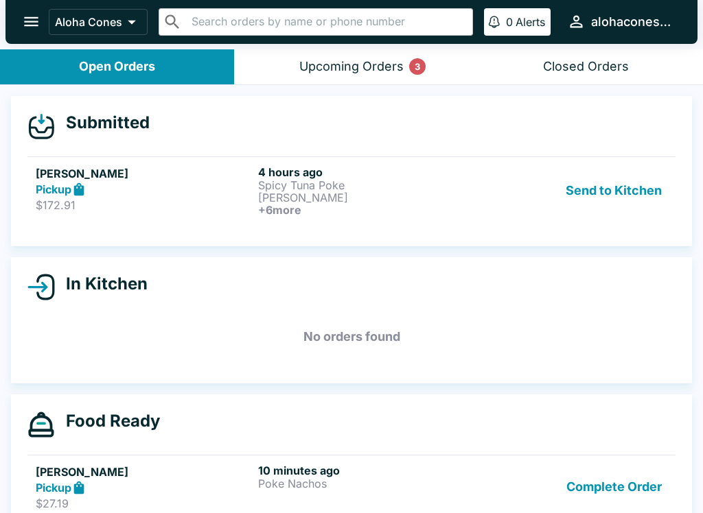
click at [421, 187] on p "Spicy Tuna Poke" at bounding box center [366, 185] width 217 height 12
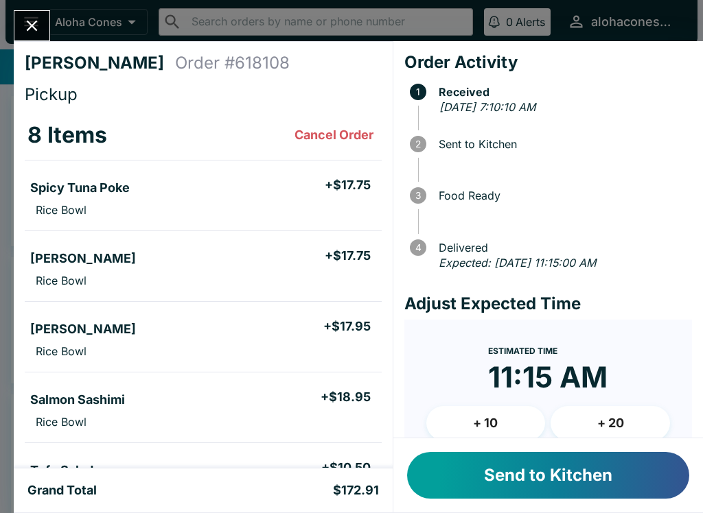
click at [616, 469] on button "Send to Kitchen" at bounding box center [548, 475] width 282 height 47
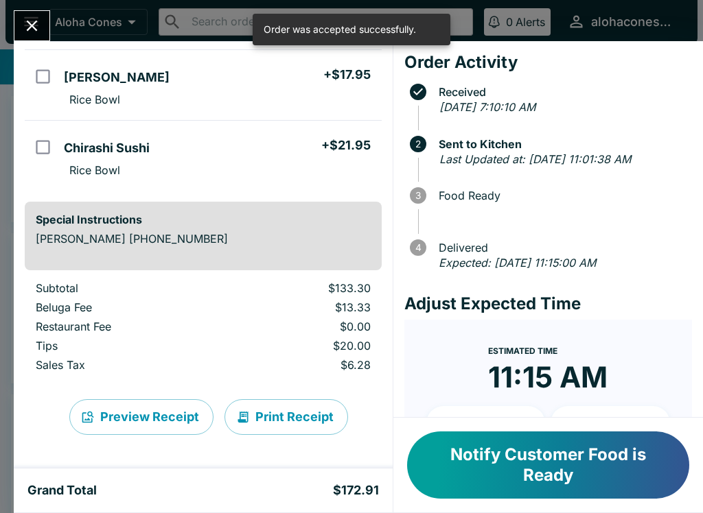
scroll to position [535, 0]
click at [552, 457] on button "Notify Customer Food is Ready" at bounding box center [548, 465] width 282 height 67
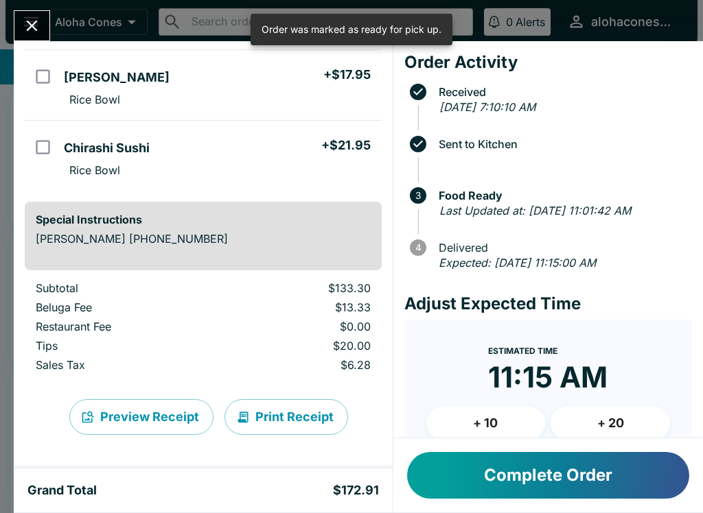
click at [26, 21] on icon "Close" at bounding box center [32, 25] width 19 height 19
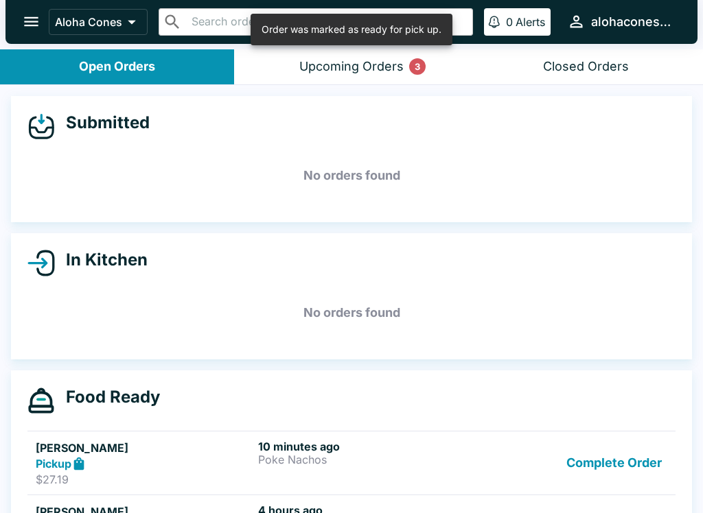
click at [423, 54] on button "Upcoming Orders 3" at bounding box center [351, 66] width 234 height 35
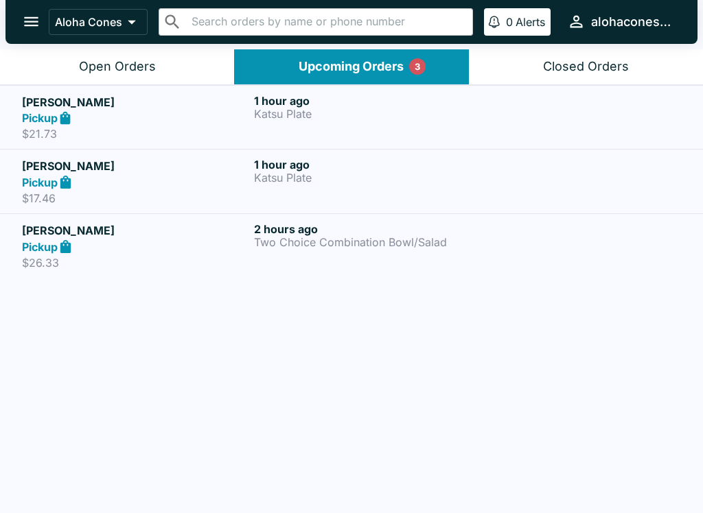
click at [423, 61] on div "3" at bounding box center [417, 66] width 16 height 16
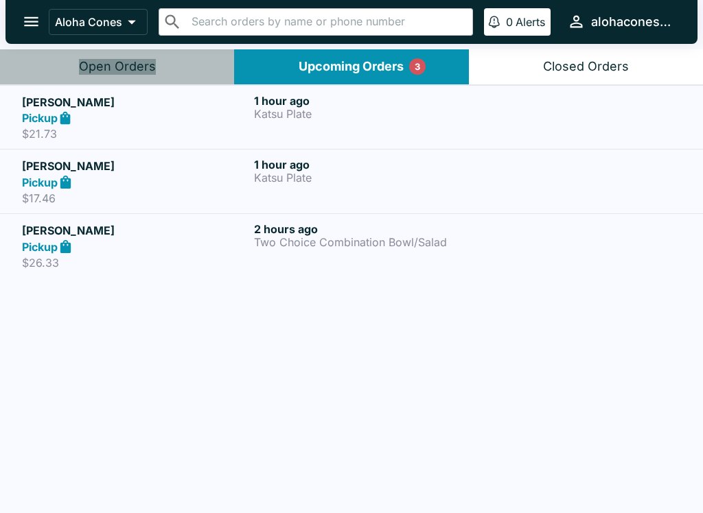
click at [182, 62] on button "Open Orders" at bounding box center [117, 66] width 234 height 35
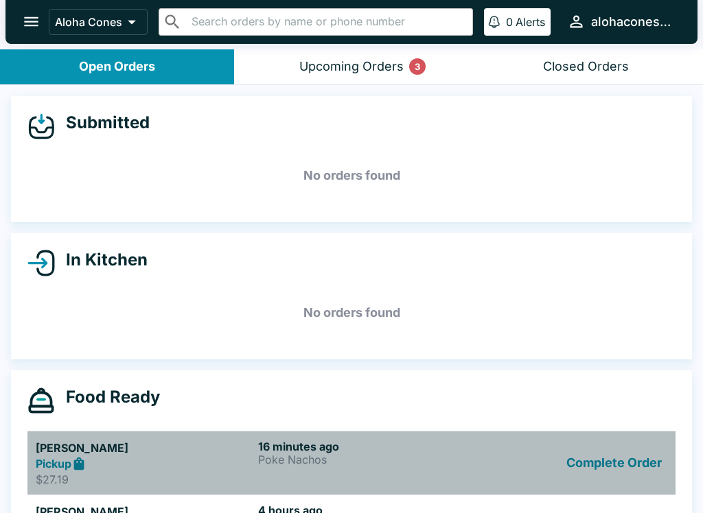
click at [410, 456] on p "Poke Nachos" at bounding box center [366, 460] width 217 height 12
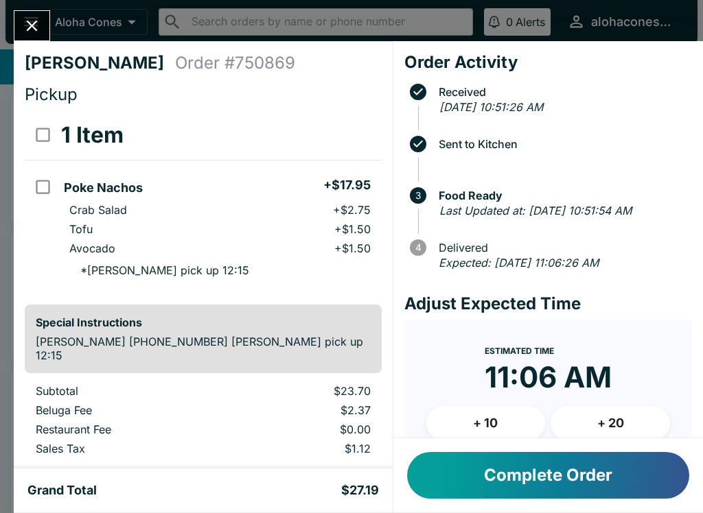
click at [579, 483] on button "Complete Order" at bounding box center [548, 475] width 282 height 47
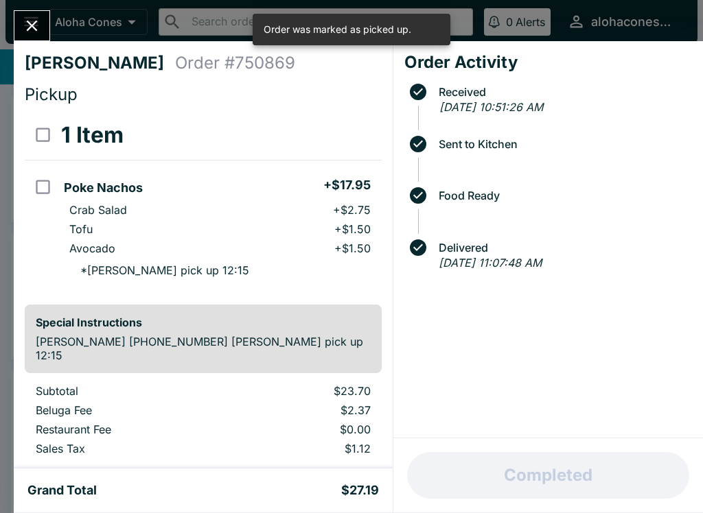
click at [40, 23] on icon "Close" at bounding box center [32, 25] width 19 height 19
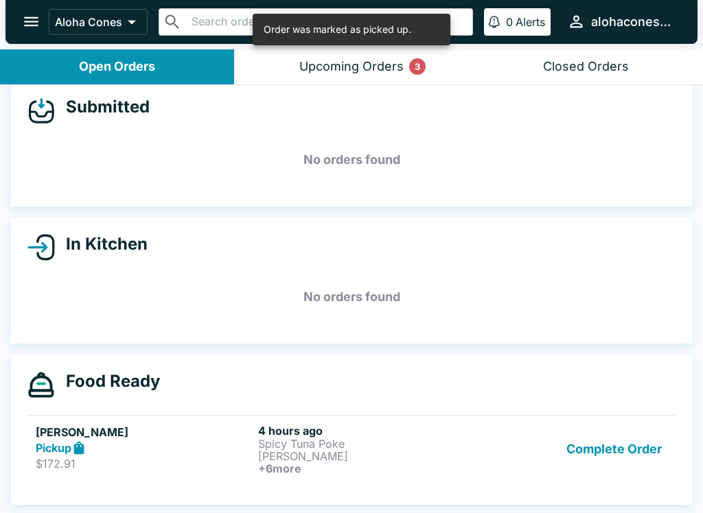
scroll to position [19, 0]
click at [480, 460] on div "[PERSON_NAME] Pickup $172.91 4 hours ago Spicy Tuna Poke Wasabi Masago Ahi Poke…" at bounding box center [351, 449] width 631 height 51
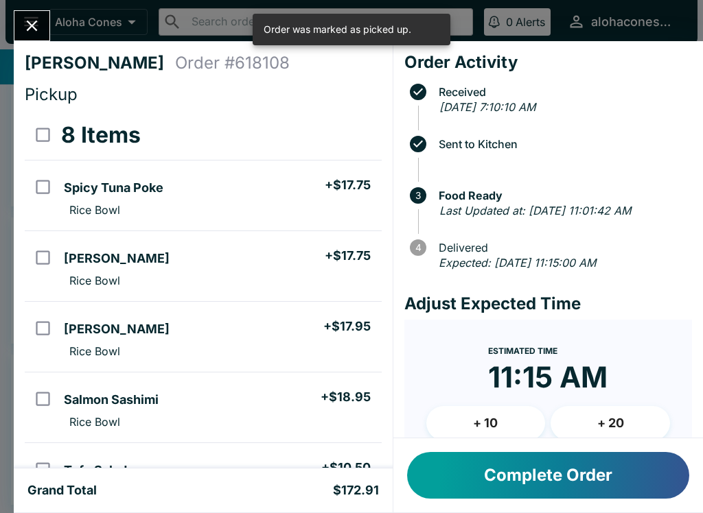
click at [575, 454] on button "Complete Order" at bounding box center [548, 475] width 282 height 47
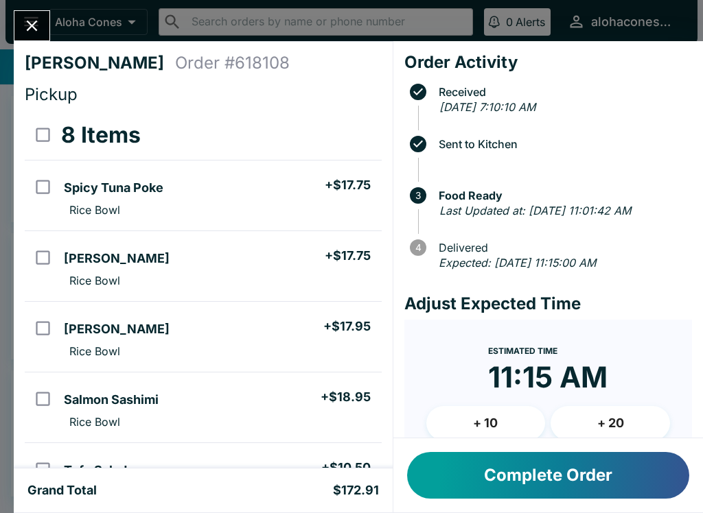
click at [605, 464] on button "Complete Order" at bounding box center [548, 475] width 282 height 47
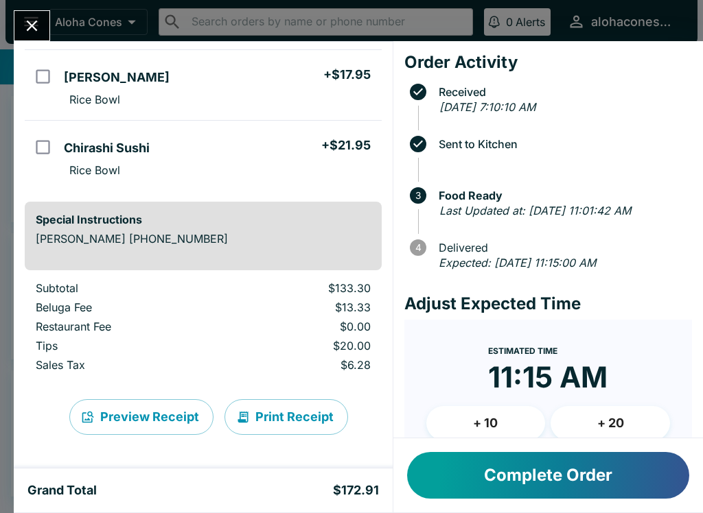
scroll to position [-1, 0]
click at [612, 467] on button "Complete Order" at bounding box center [548, 475] width 282 height 47
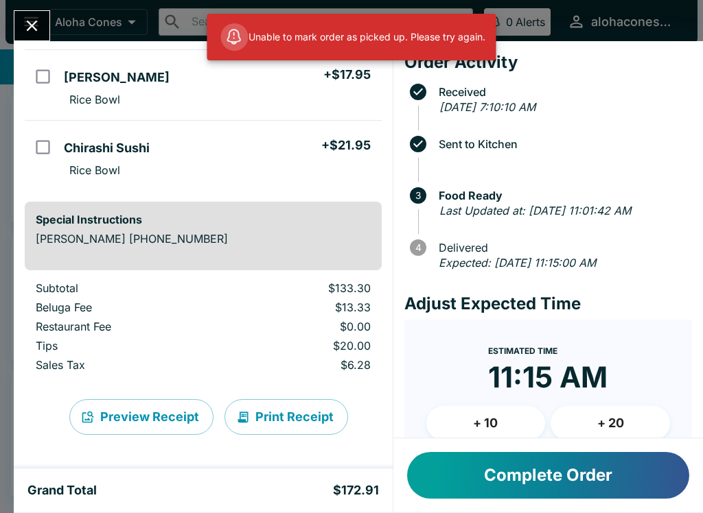
click at [611, 467] on button "Complete Order" at bounding box center [548, 475] width 282 height 47
click at [242, 31] on span at bounding box center [234, 36] width 27 height 27
click at [286, 48] on div "Unable to mark order as picked up. Please try again." at bounding box center [353, 37] width 264 height 38
click at [32, 33] on icon "Close" at bounding box center [32, 25] width 19 height 19
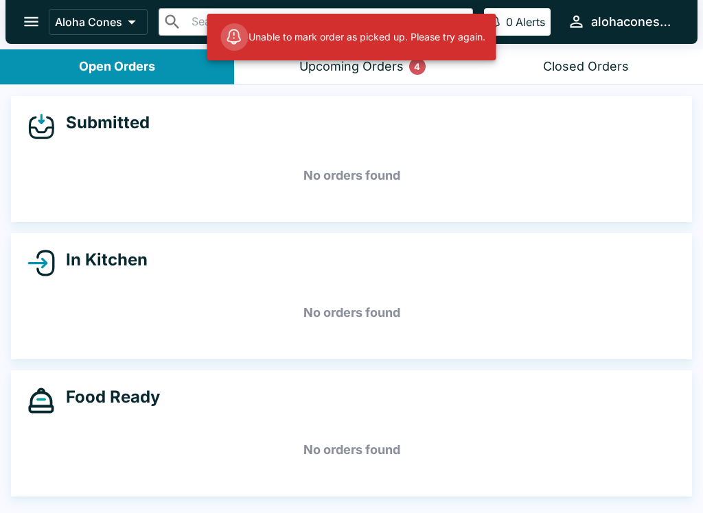
click at [403, 77] on button "Upcoming Orders 4" at bounding box center [351, 66] width 234 height 35
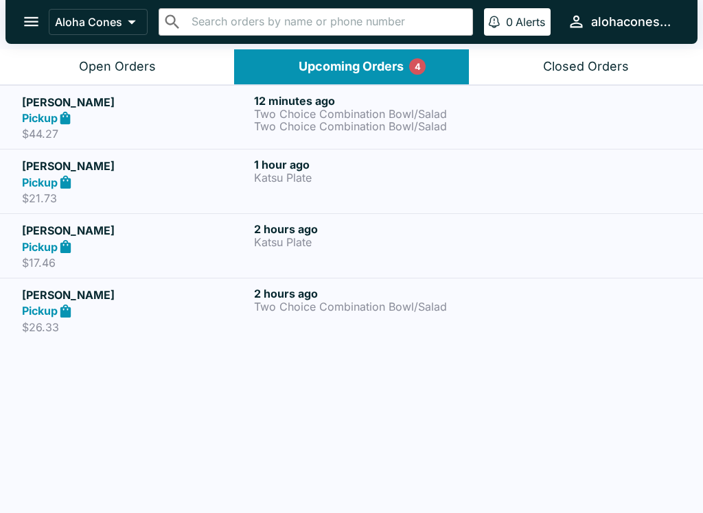
click at [430, 126] on p "Two Choice Combination Bowl/Salad" at bounding box center [367, 126] width 226 height 12
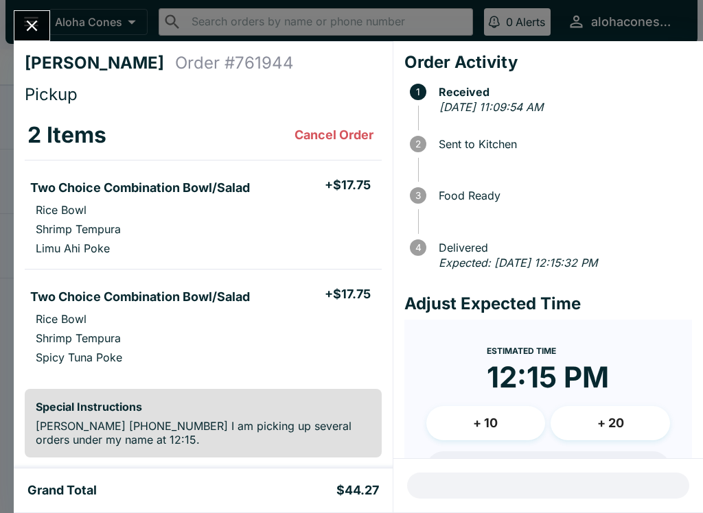
click at [34, 19] on icon "Close" at bounding box center [32, 25] width 19 height 19
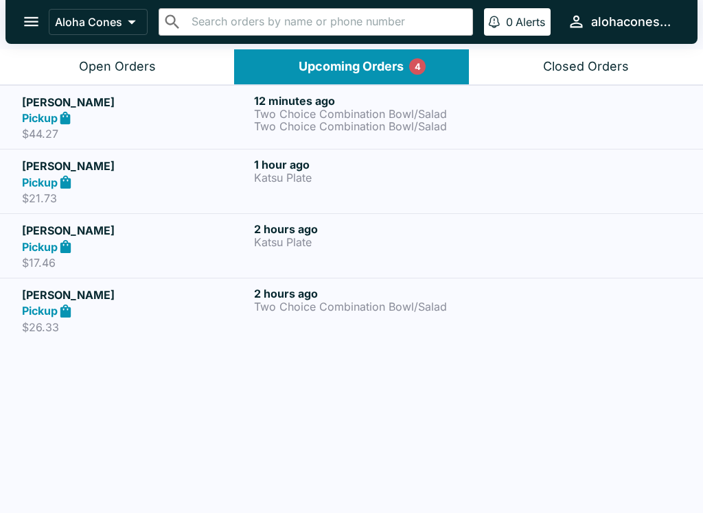
click at [397, 185] on div "1 hour ago Katsu Plate" at bounding box center [367, 181] width 226 height 47
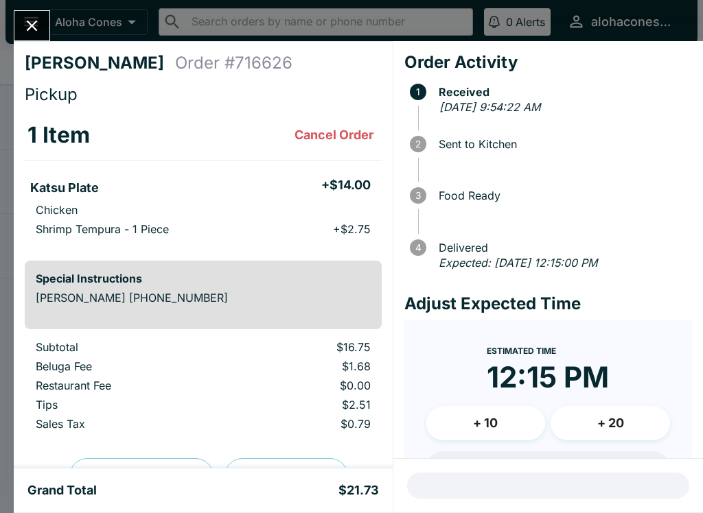
click at [40, 24] on icon "Close" at bounding box center [32, 25] width 19 height 19
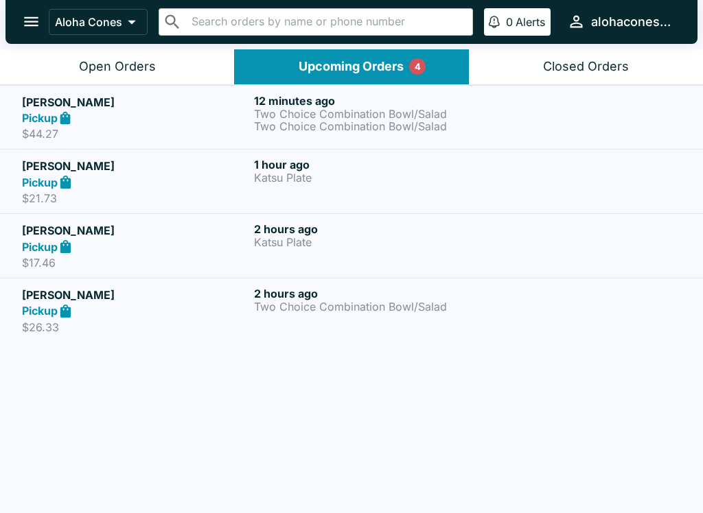
click at [187, 58] on button "Open Orders" at bounding box center [117, 66] width 234 height 35
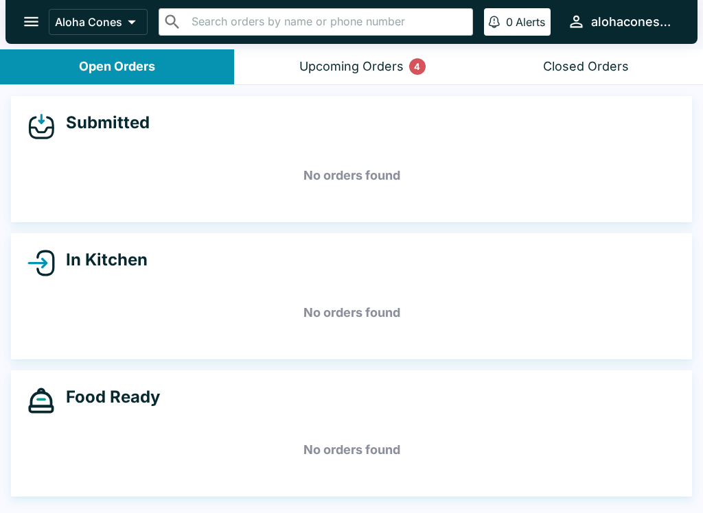
click at [469, 68] on button "Closed Orders" at bounding box center [586, 66] width 234 height 35
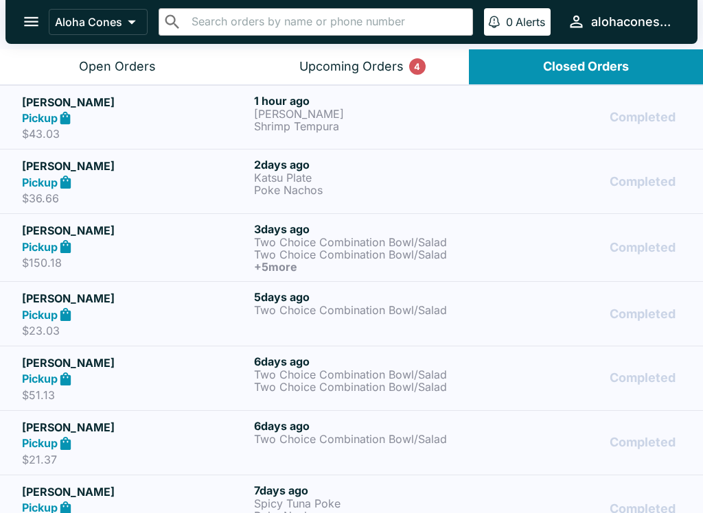
click at [411, 69] on div "4" at bounding box center [417, 66] width 16 height 16
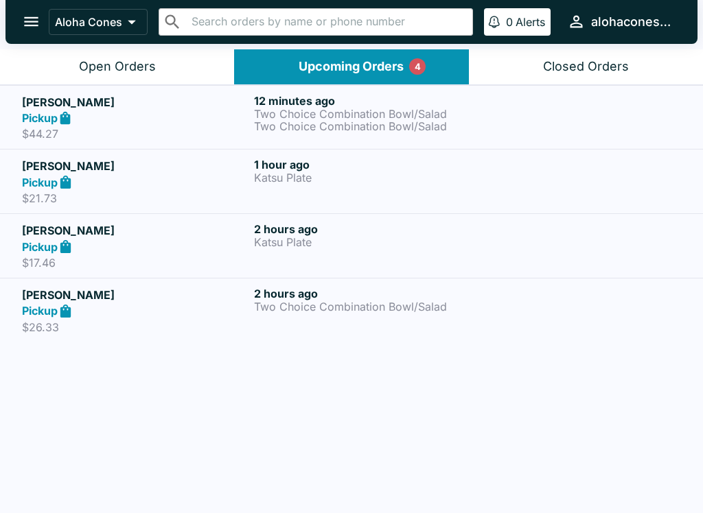
click at [461, 95] on h6 "12 minutes ago" at bounding box center [367, 101] width 226 height 14
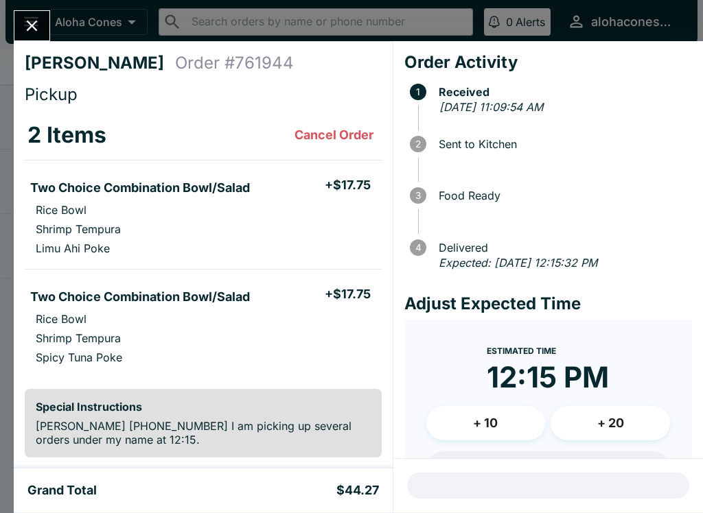
click at [25, 32] on icon "Close" at bounding box center [32, 25] width 19 height 19
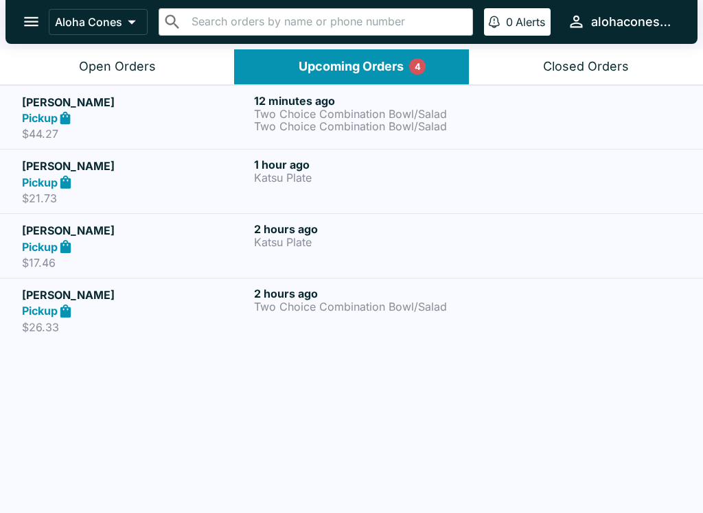
click at [187, 66] on button "Open Orders" at bounding box center [117, 66] width 234 height 35
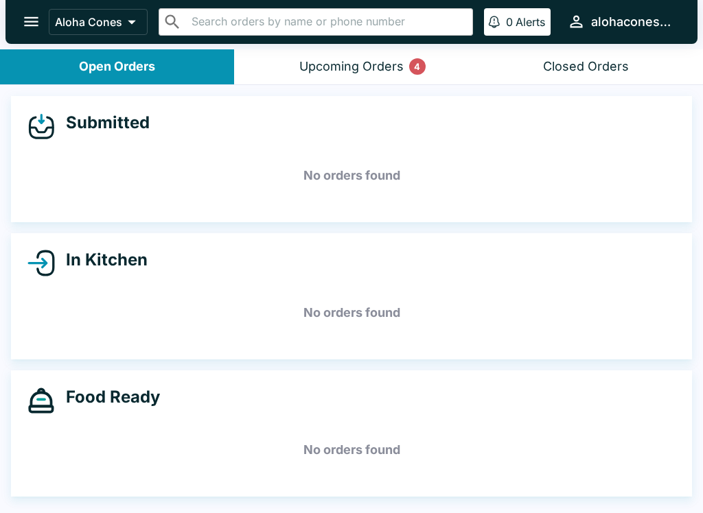
click at [621, 77] on button "Closed Orders" at bounding box center [586, 66] width 234 height 35
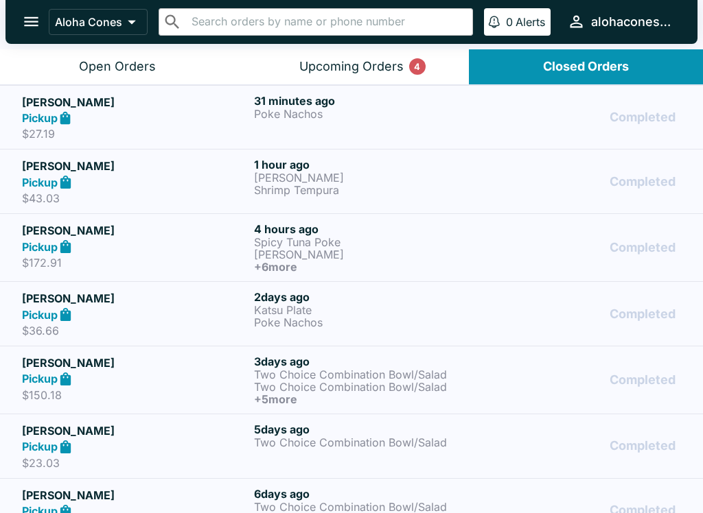
click at [200, 239] on div "Pickup" at bounding box center [135, 247] width 226 height 16
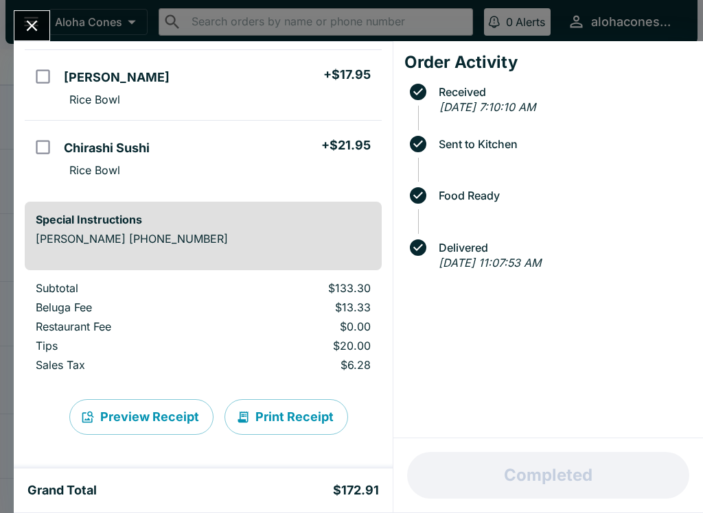
scroll to position [535, 0]
click at [27, 29] on icon "Close" at bounding box center [32, 25] width 19 height 19
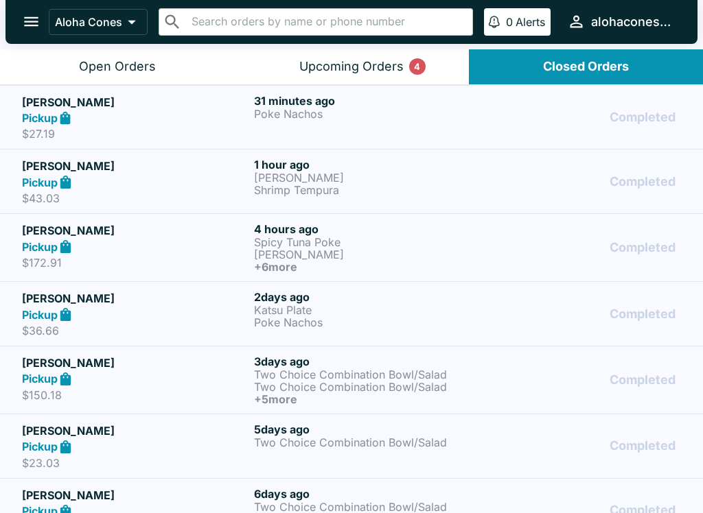
click at [407, 66] on button "Upcoming Orders 4" at bounding box center [351, 66] width 234 height 35
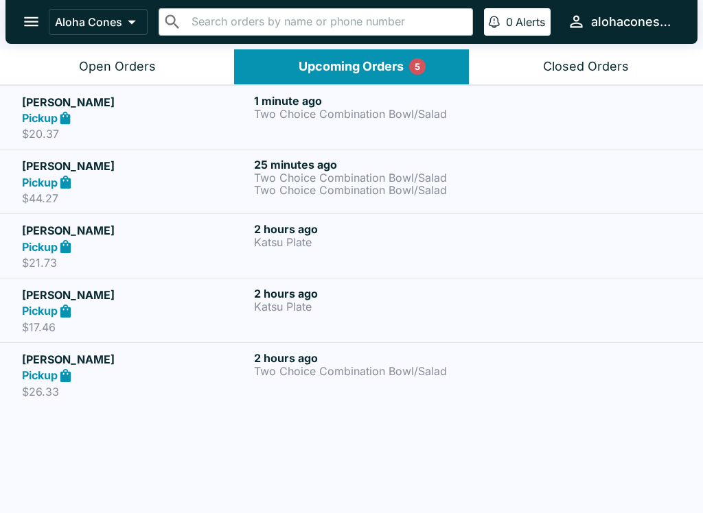
click at [497, 110] on div at bounding box center [583, 117] width 194 height 47
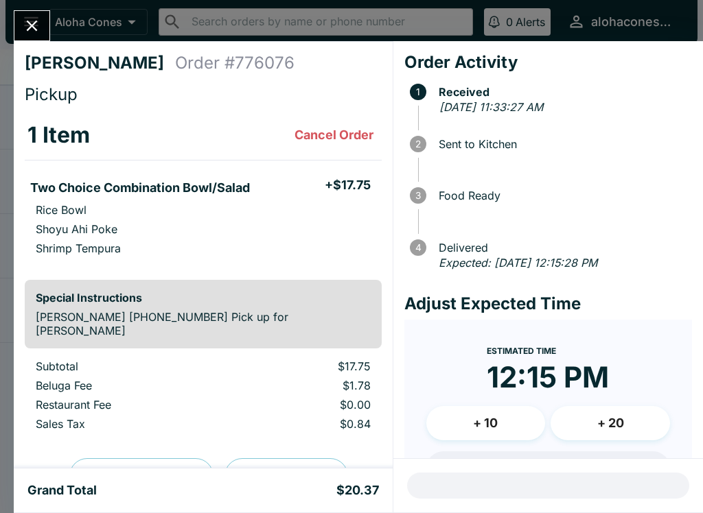
click at [58, 504] on div "Grand Total $20.37" at bounding box center [203, 491] width 379 height 44
click at [69, 504] on div "Grand Total $20.37" at bounding box center [203, 491] width 379 height 44
click at [27, 16] on icon "Close" at bounding box center [32, 25] width 19 height 19
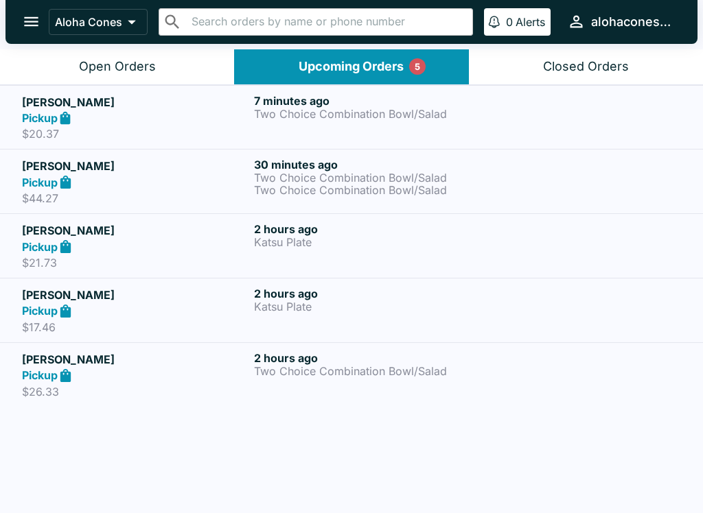
click at [454, 168] on h6 "30 minutes ago" at bounding box center [367, 165] width 226 height 14
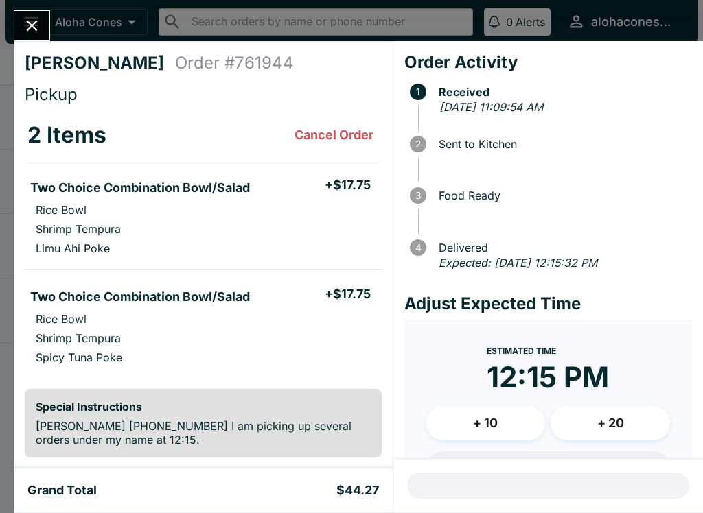
click at [193, 388] on div "[PERSON_NAME] Order # 761944 Pickup 2 Items Cancel Order Two Choice Combination…" at bounding box center [203, 254] width 379 height 427
click at [39, 16] on button "Close" at bounding box center [31, 26] width 35 height 30
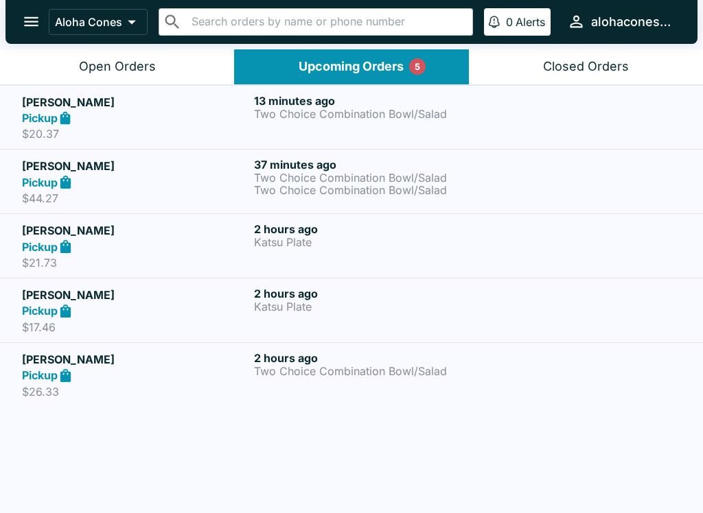
click at [440, 240] on p "Katsu Plate" at bounding box center [367, 242] width 226 height 12
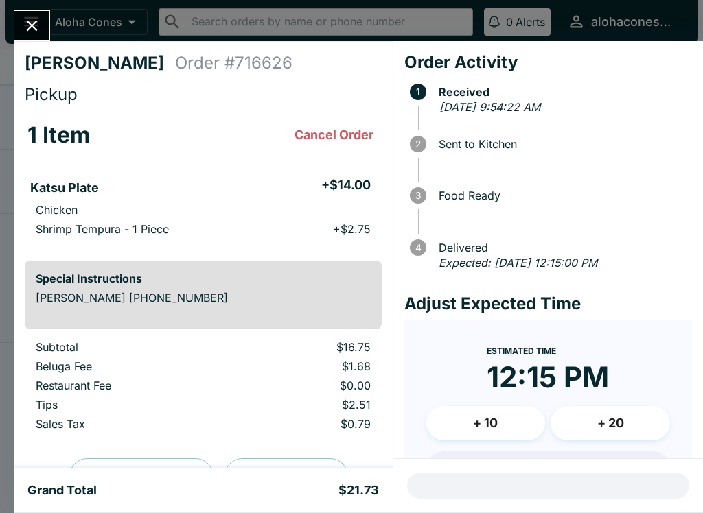
click at [29, 14] on button "Close" at bounding box center [31, 26] width 35 height 30
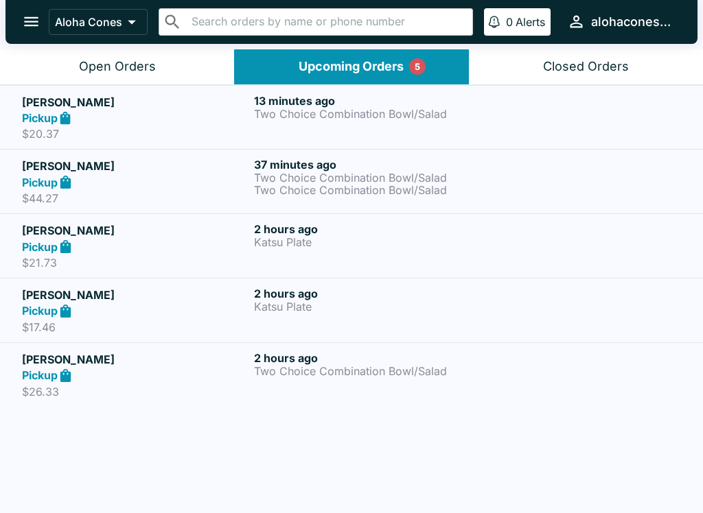
click at [386, 322] on div "2 hours ago Katsu Plate" at bounding box center [367, 310] width 226 height 47
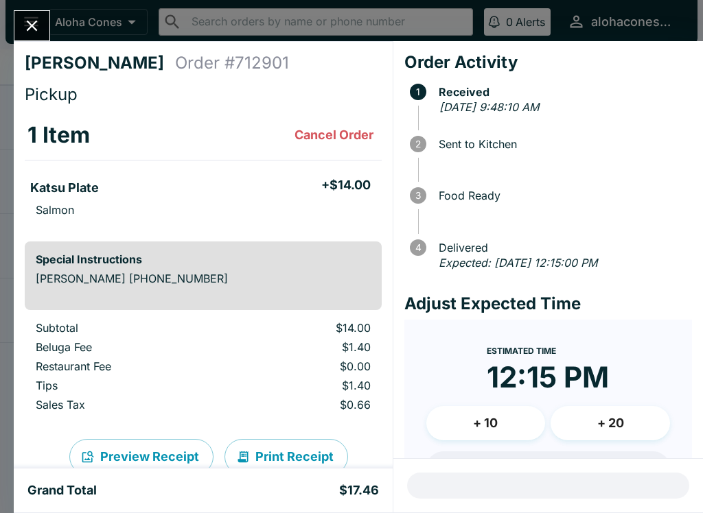
click at [31, 21] on icon "Close" at bounding box center [32, 25] width 19 height 19
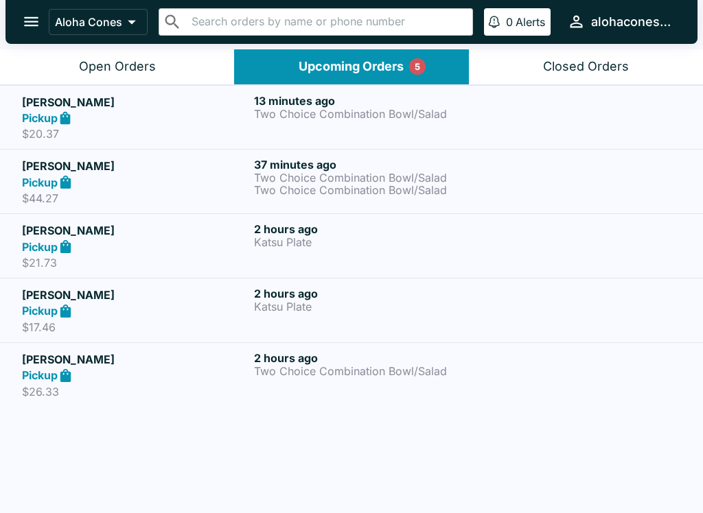
click at [366, 374] on p "Two Choice Combination Bowl/Salad" at bounding box center [367, 371] width 226 height 12
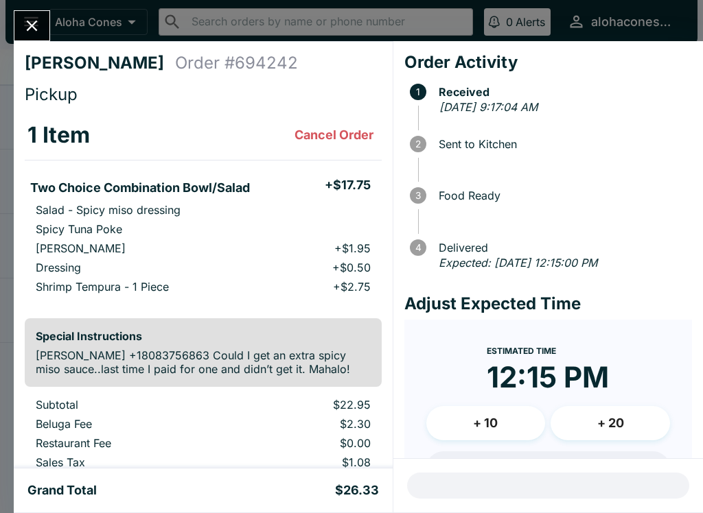
click at [40, 22] on icon "Close" at bounding box center [32, 25] width 19 height 19
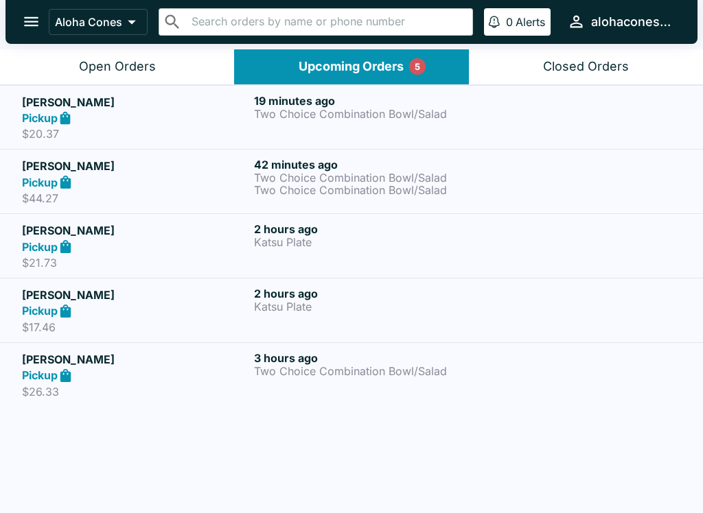
click at [414, 290] on h6 "2 hours ago" at bounding box center [367, 294] width 226 height 14
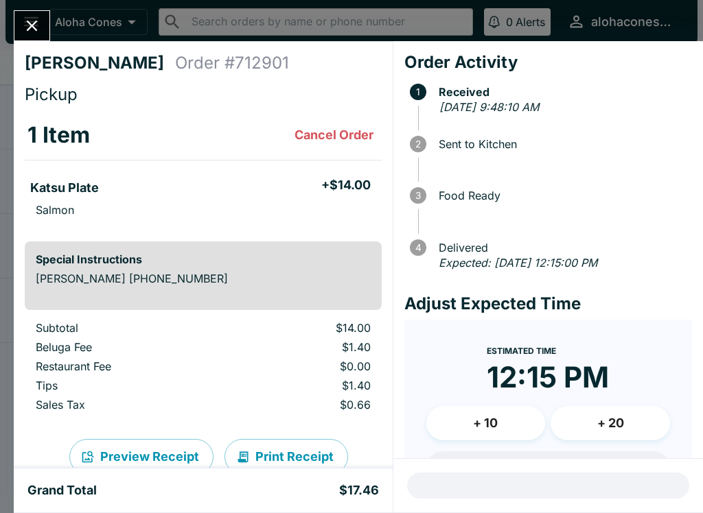
click at [35, 27] on icon "Close" at bounding box center [32, 25] width 19 height 19
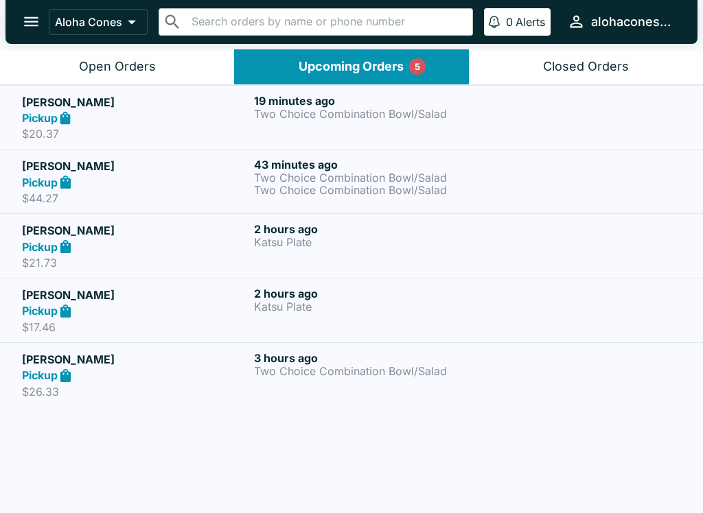
click at [388, 237] on p "Katsu Plate" at bounding box center [367, 242] width 226 height 12
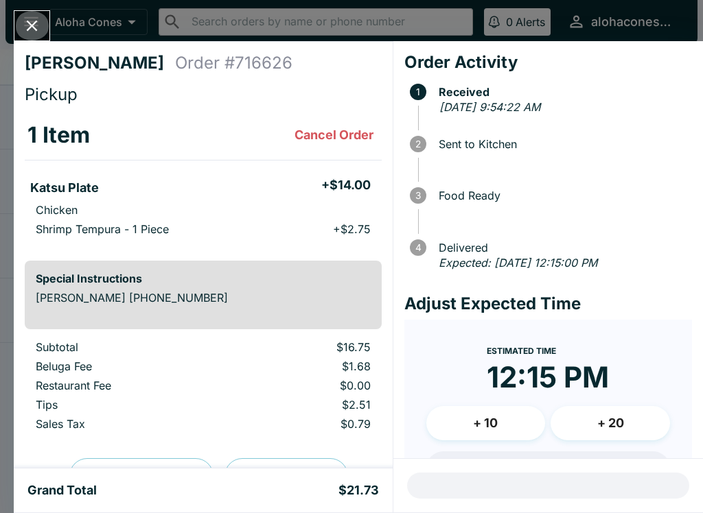
click at [33, 26] on icon "Close" at bounding box center [32, 26] width 11 height 11
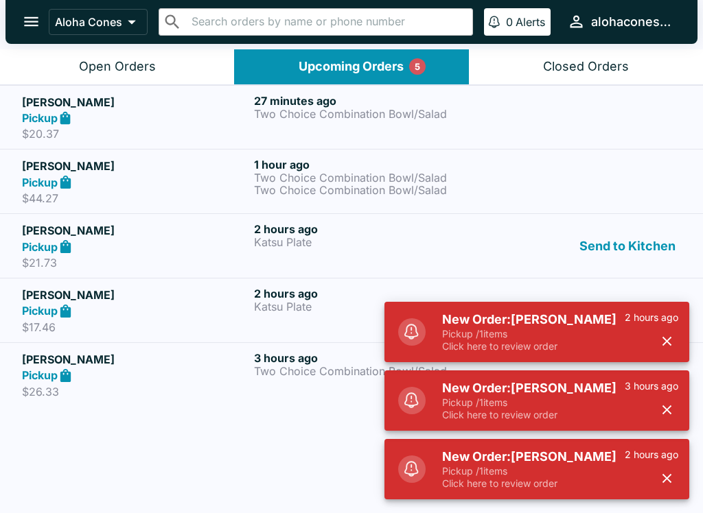
click at [575, 333] on p "Pickup / 1 items" at bounding box center [533, 334] width 183 height 12
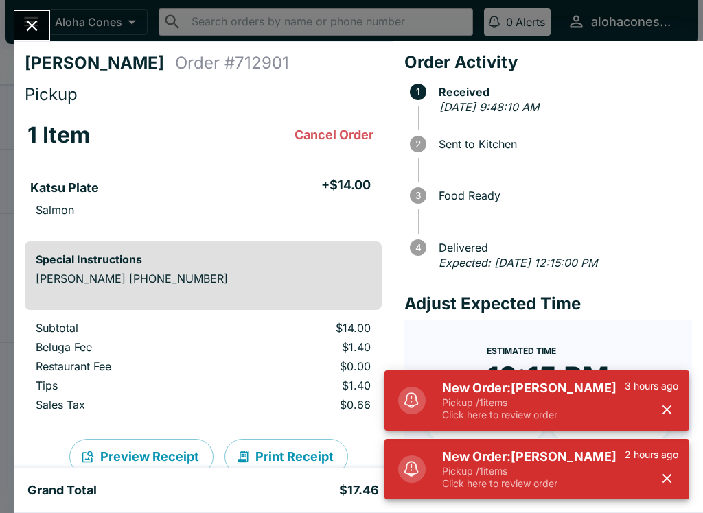
click at [231, 362] on td "$0.00" at bounding box center [304, 369] width 152 height 19
click at [656, 390] on p "3 hours ago" at bounding box center [651, 386] width 54 height 12
click at [659, 401] on button "button" at bounding box center [666, 410] width 23 height 23
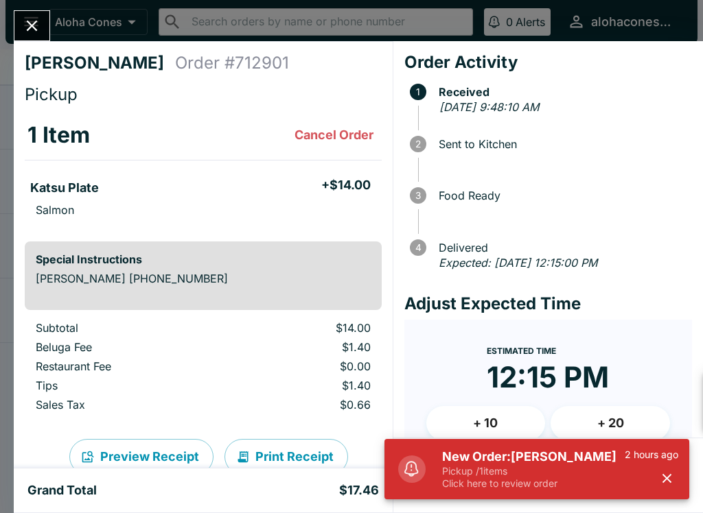
click at [661, 474] on icon "button" at bounding box center [667, 479] width 16 height 16
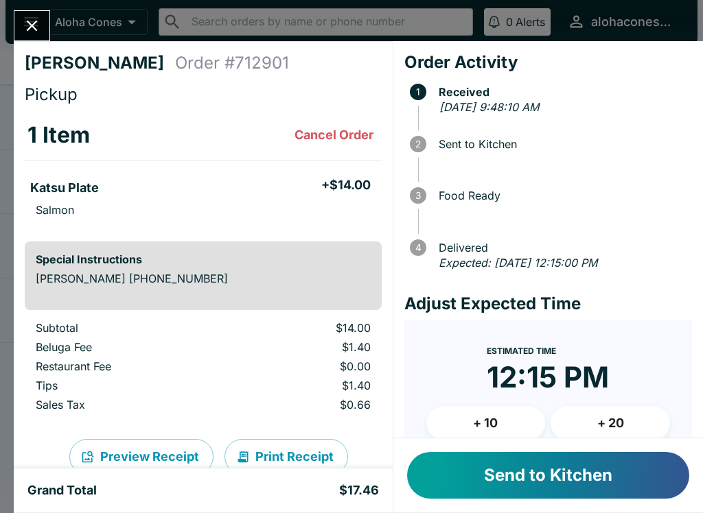
click at [600, 489] on button "Send to Kitchen" at bounding box center [548, 475] width 282 height 47
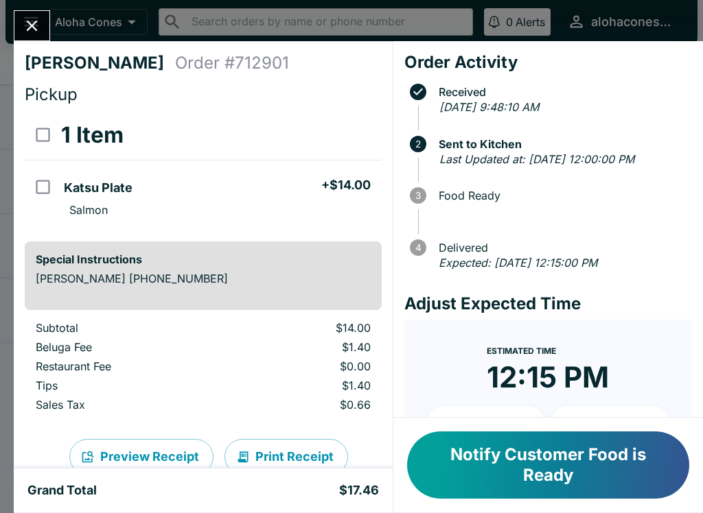
click at [561, 462] on button "Notify Customer Food is Ready" at bounding box center [548, 465] width 282 height 67
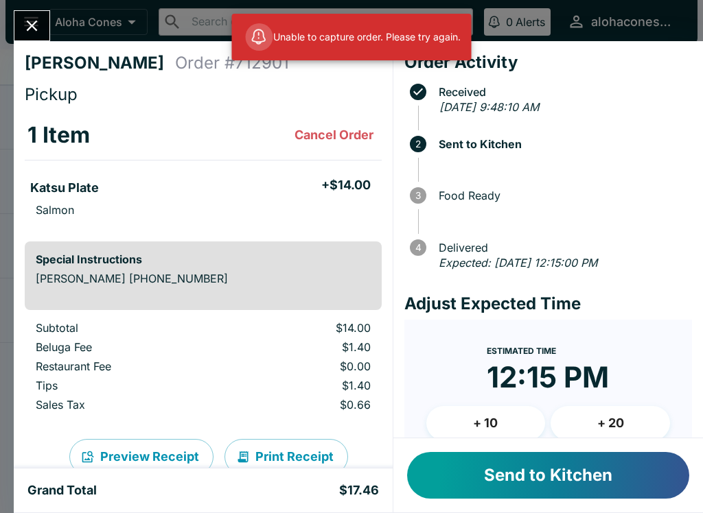
click at [16, 22] on button "Close" at bounding box center [31, 26] width 35 height 30
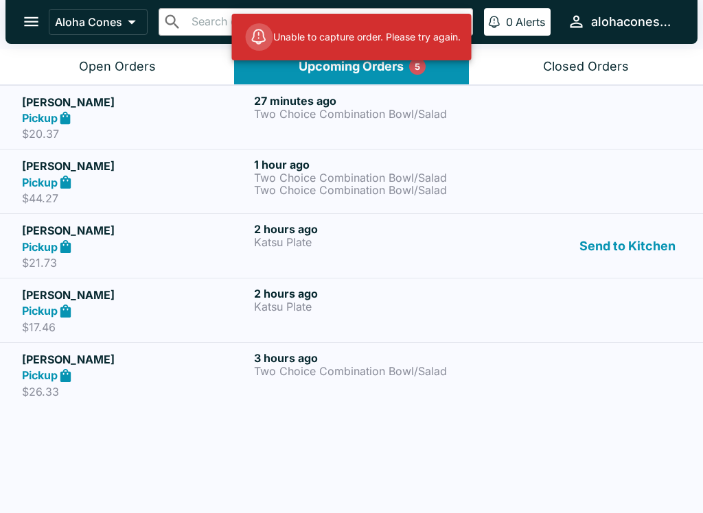
click at [344, 190] on p "Two Choice Combination Bowl/Salad" at bounding box center [367, 190] width 226 height 12
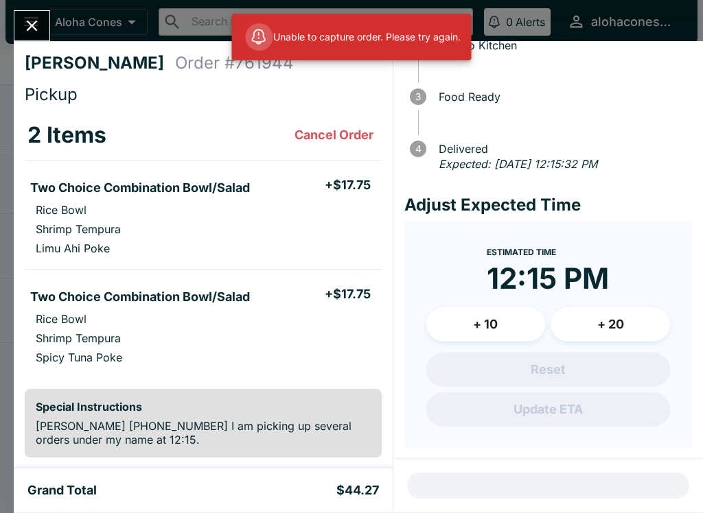
scroll to position [98, 0]
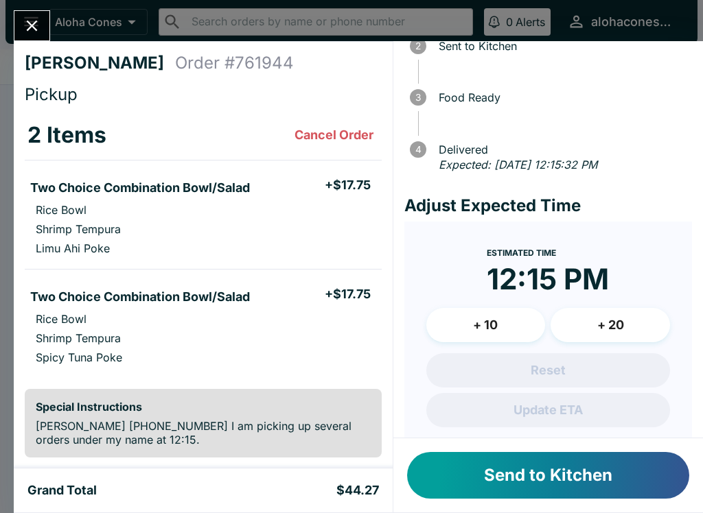
click at [591, 469] on button "Send to Kitchen" at bounding box center [548, 475] width 282 height 47
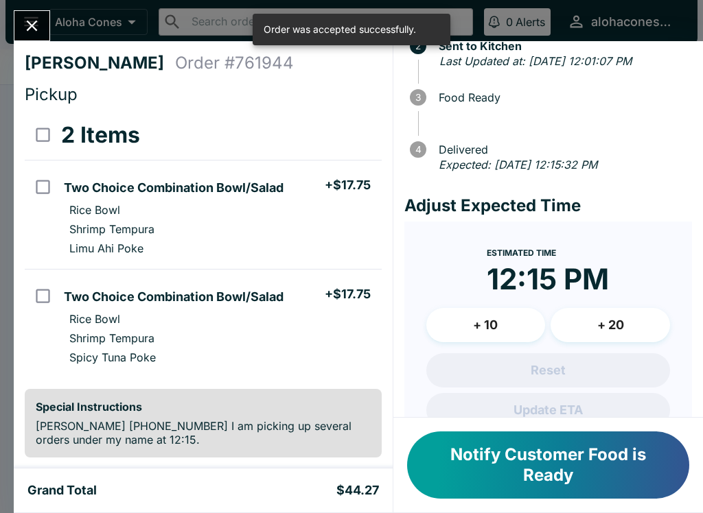
click at [593, 469] on button "Notify Customer Food is Ready" at bounding box center [548, 465] width 282 height 67
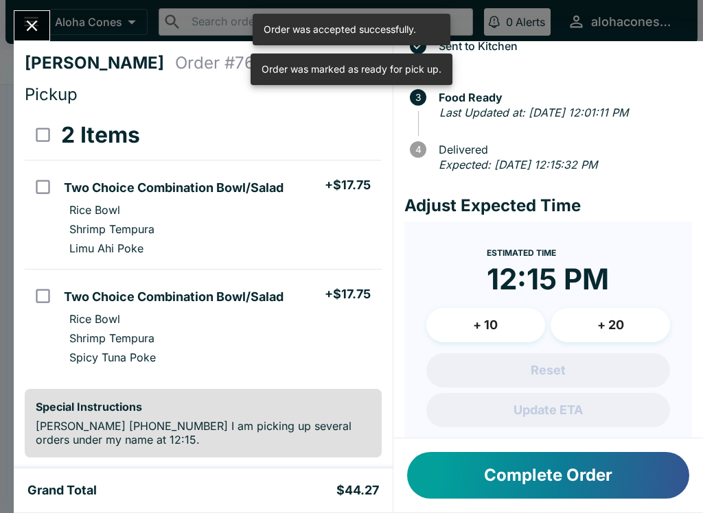
click at [26, 30] on icon "Close" at bounding box center [32, 25] width 19 height 19
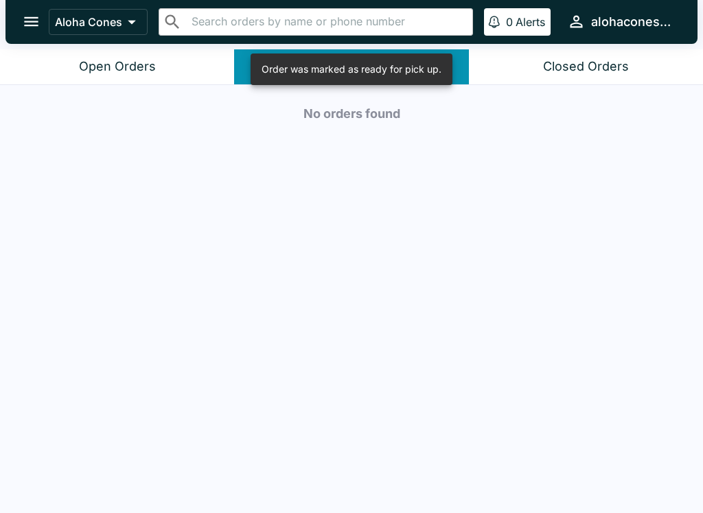
click at [154, 76] on button "Open Orders" at bounding box center [117, 66] width 234 height 35
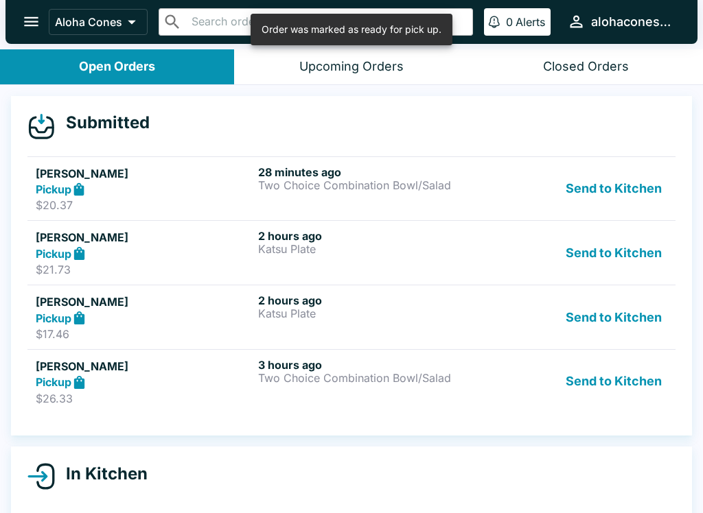
click at [447, 177] on h6 "28 minutes ago" at bounding box center [366, 172] width 217 height 14
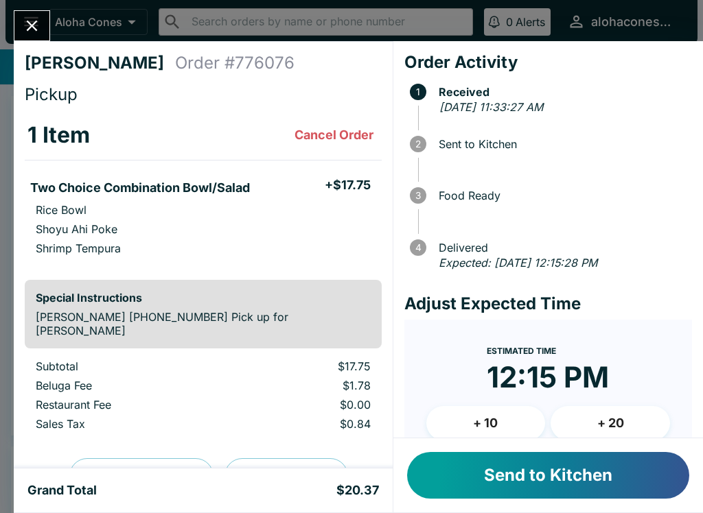
click at [598, 480] on button "Send to Kitchen" at bounding box center [548, 475] width 282 height 47
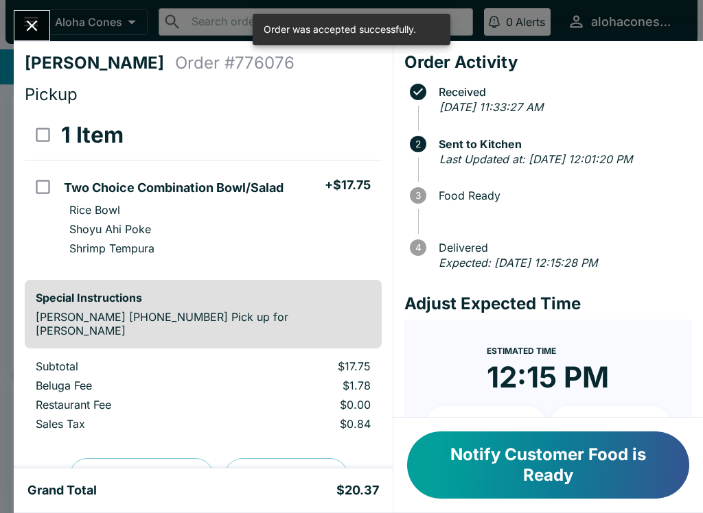
click at [574, 472] on button "Notify Customer Food is Ready" at bounding box center [548, 465] width 282 height 67
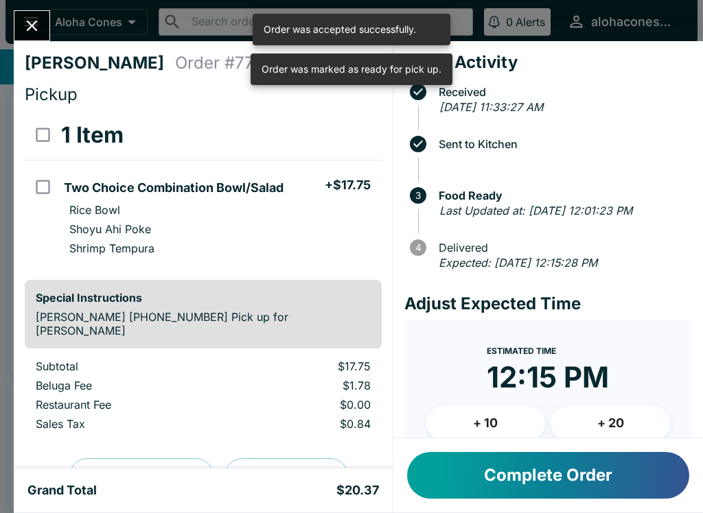
click at [26, 24] on icon "Close" at bounding box center [32, 25] width 19 height 19
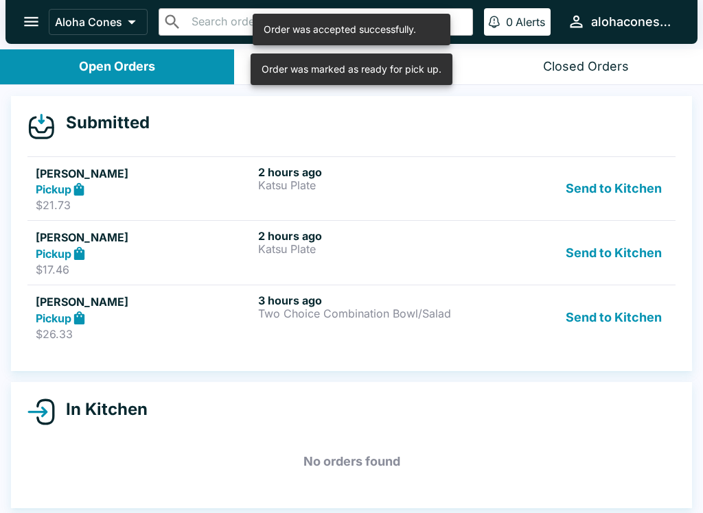
click at [222, 179] on h5 "[PERSON_NAME]" at bounding box center [144, 173] width 217 height 16
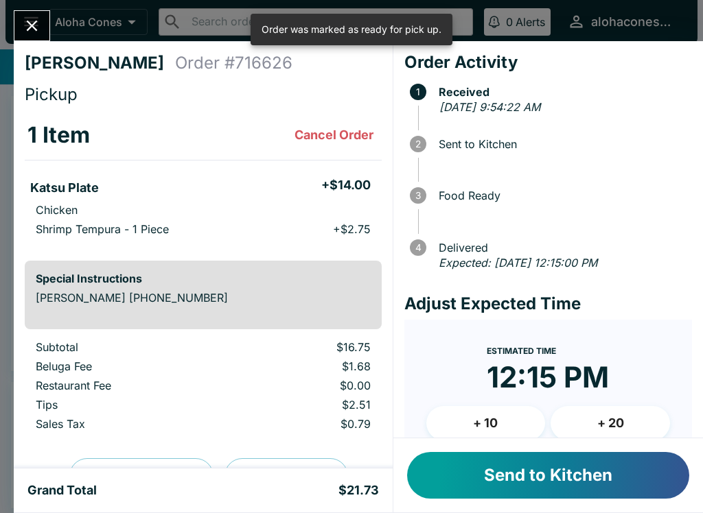
click at [587, 480] on button "Send to Kitchen" at bounding box center [548, 475] width 282 height 47
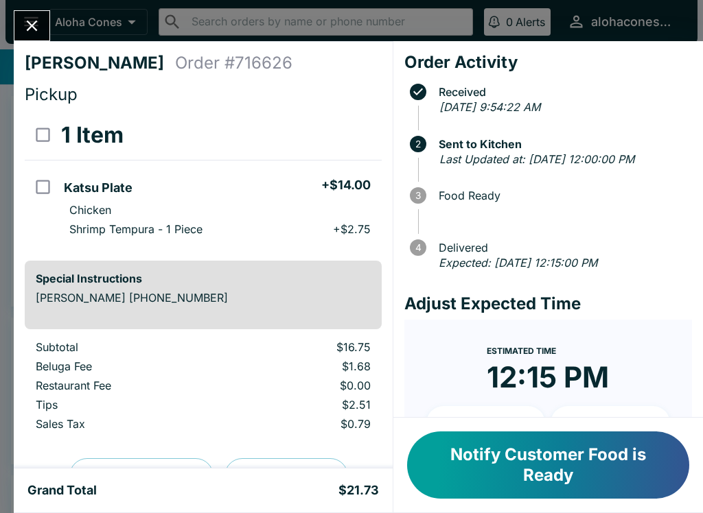
click at [31, 24] on icon "Close" at bounding box center [32, 26] width 11 height 11
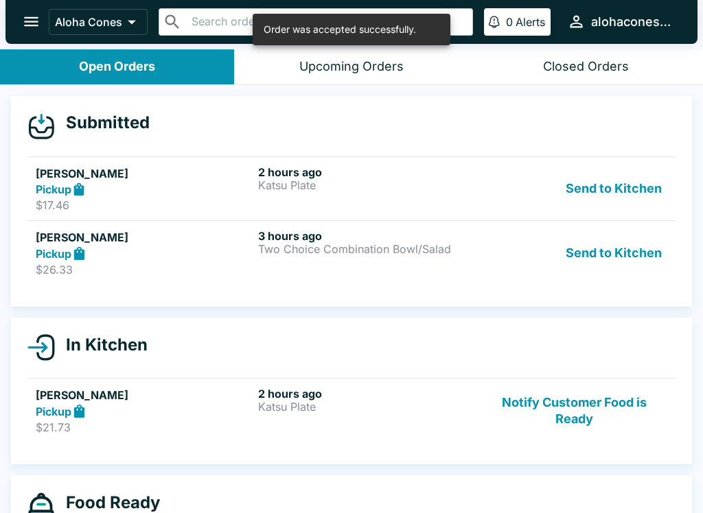
click at [229, 187] on div "Pickup" at bounding box center [144, 190] width 217 height 16
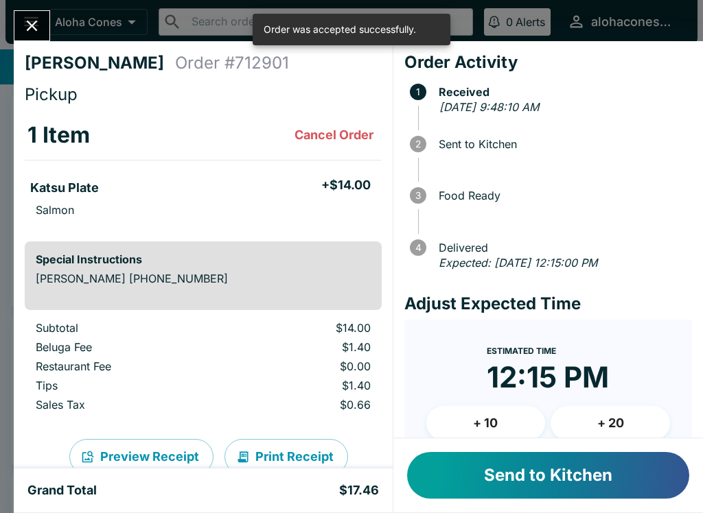
click at [583, 476] on button "Send to Kitchen" at bounding box center [548, 475] width 282 height 47
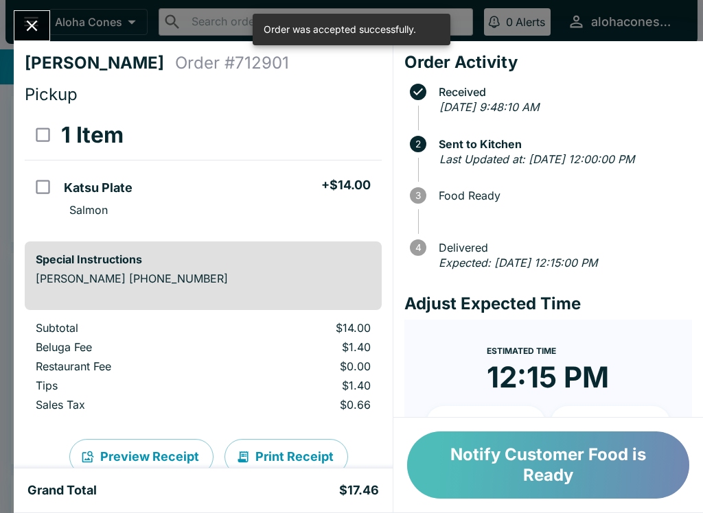
click at [578, 469] on button "Notify Customer Food is Ready" at bounding box center [548, 465] width 282 height 67
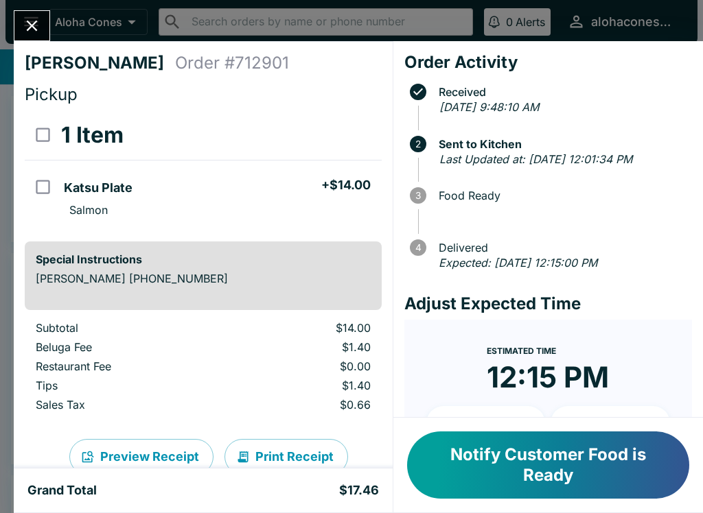
click at [576, 473] on button "Notify Customer Food is Ready" at bounding box center [548, 465] width 282 height 67
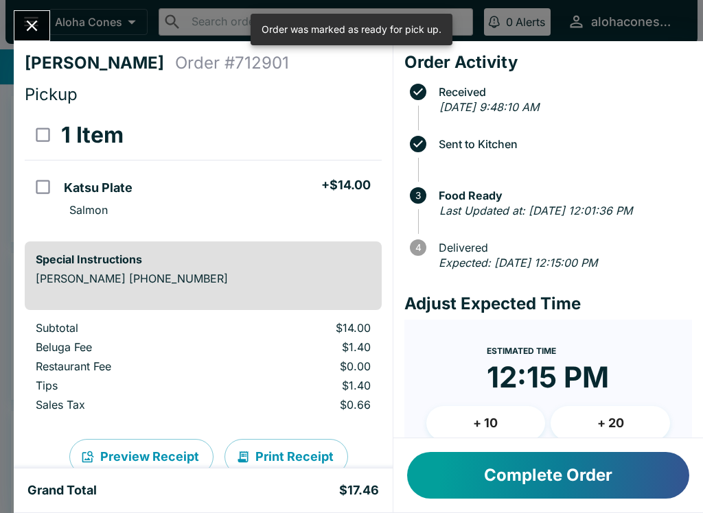
click at [36, 17] on icon "Close" at bounding box center [32, 25] width 19 height 19
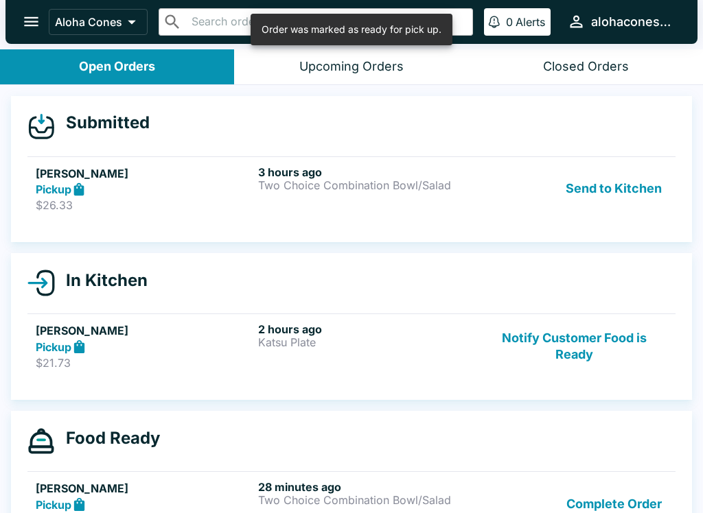
click at [343, 195] on div "3 hours ago Two Choice Combination Bowl/Salad" at bounding box center [366, 188] width 217 height 47
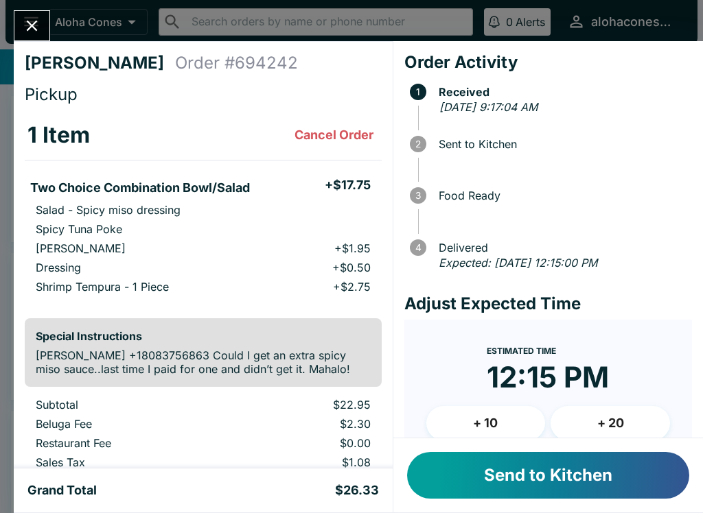
click at [596, 478] on button "Send to Kitchen" at bounding box center [548, 475] width 282 height 47
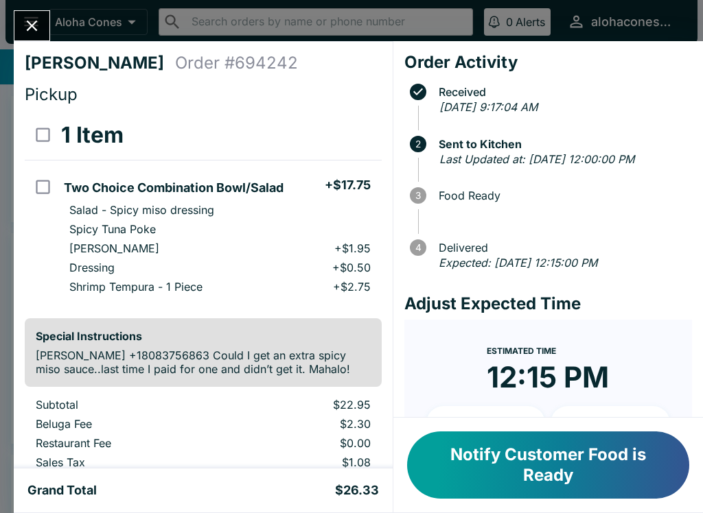
click at [591, 460] on button "Notify Customer Food is Ready" at bounding box center [548, 465] width 282 height 67
click at [589, 476] on button "Notify Customer Food is Ready" at bounding box center [548, 465] width 282 height 67
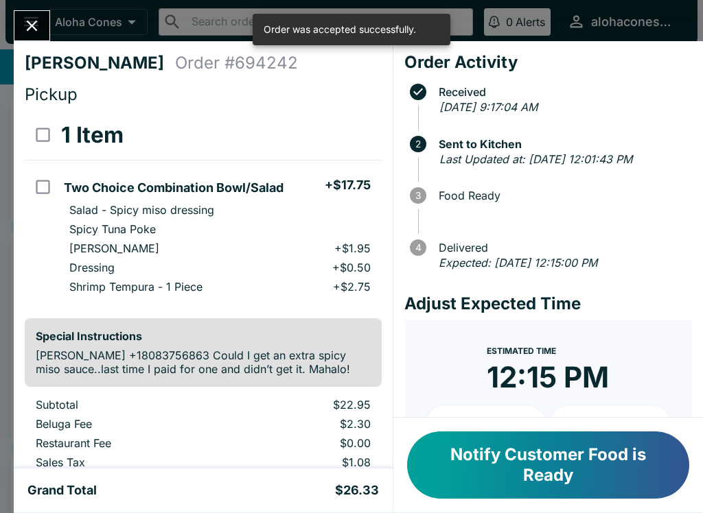
click at [493, 471] on button "Notify Customer Food is Ready" at bounding box center [548, 465] width 282 height 67
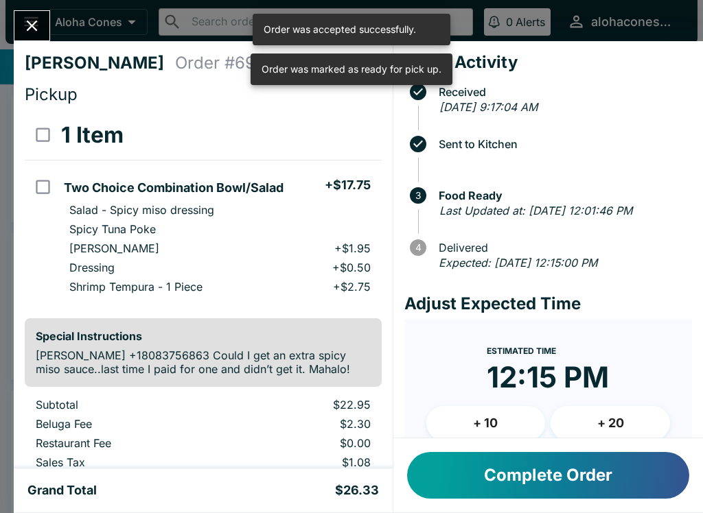
click at [31, 32] on icon "Close" at bounding box center [32, 25] width 19 height 19
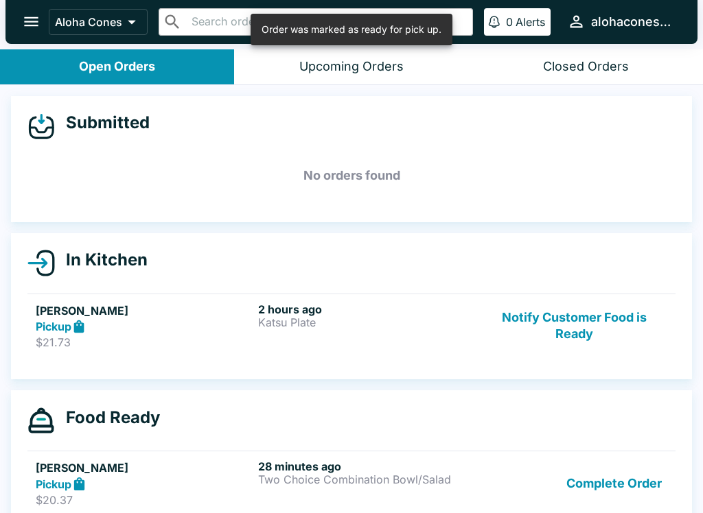
click at [401, 336] on div "2 hours ago Katsu Plate" at bounding box center [366, 326] width 217 height 47
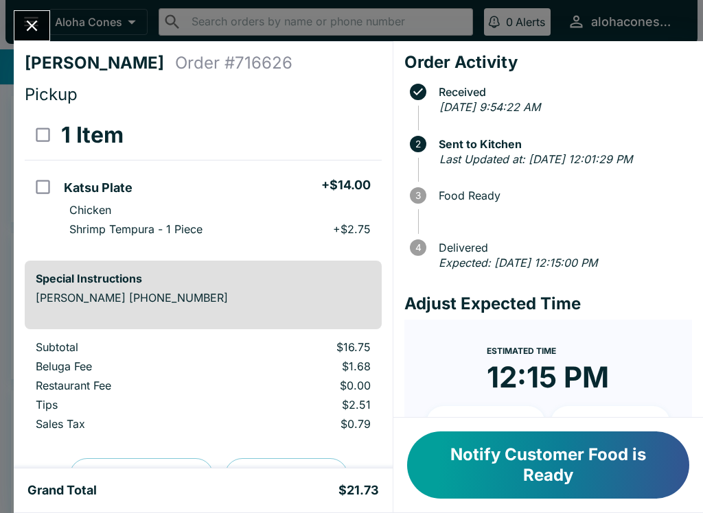
click at [578, 463] on button "Notify Customer Food is Ready" at bounding box center [548, 465] width 282 height 67
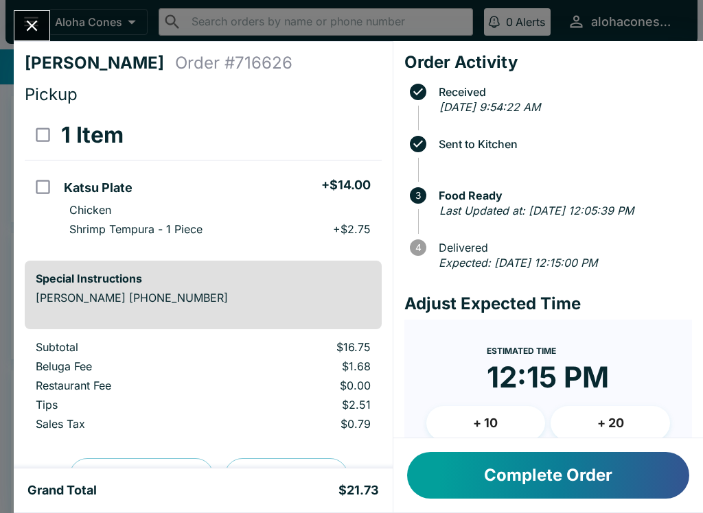
click at [37, 25] on icon "Close" at bounding box center [32, 25] width 19 height 19
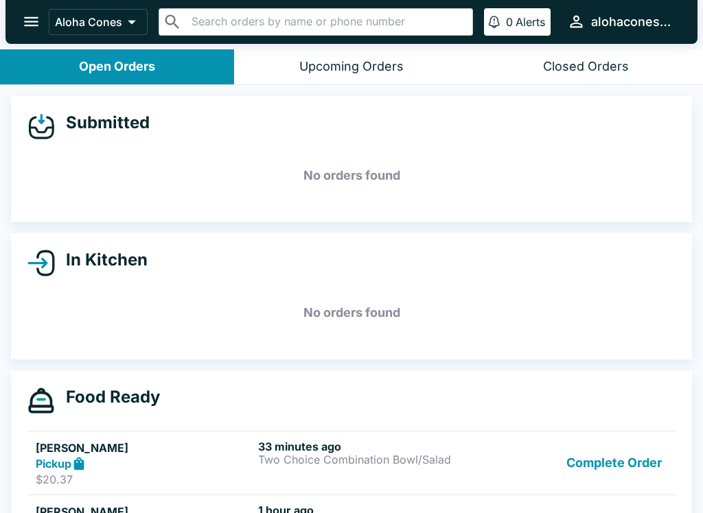
click at [419, 60] on button "Upcoming Orders" at bounding box center [351, 66] width 234 height 35
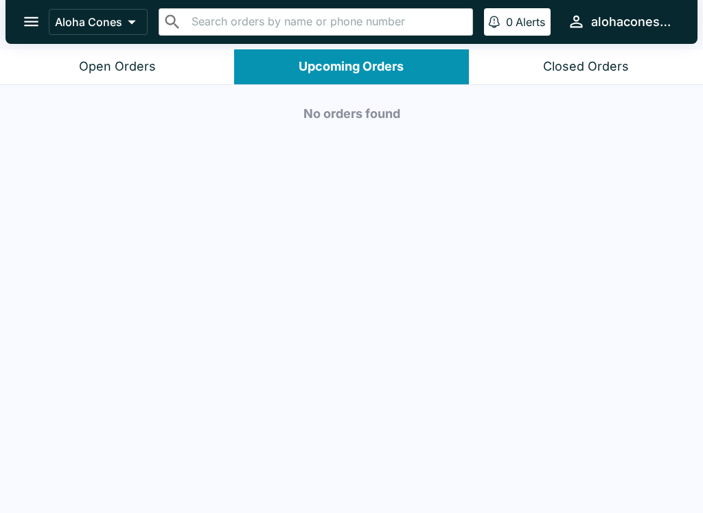
click at [126, 60] on div "Open Orders" at bounding box center [117, 67] width 77 height 16
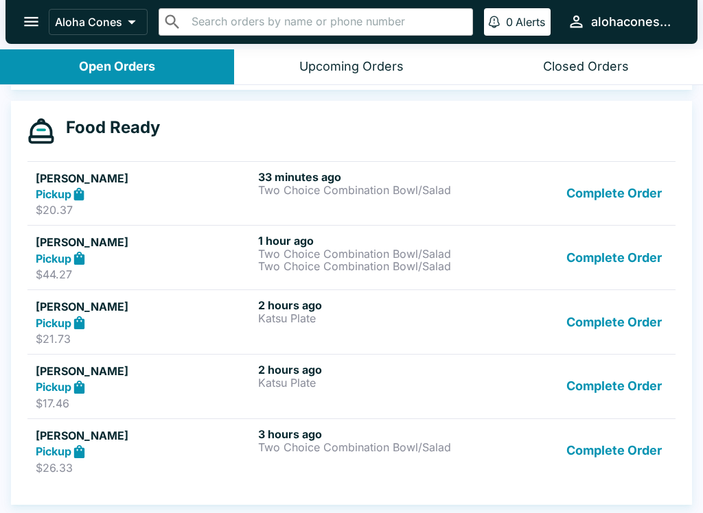
scroll to position [2, 0]
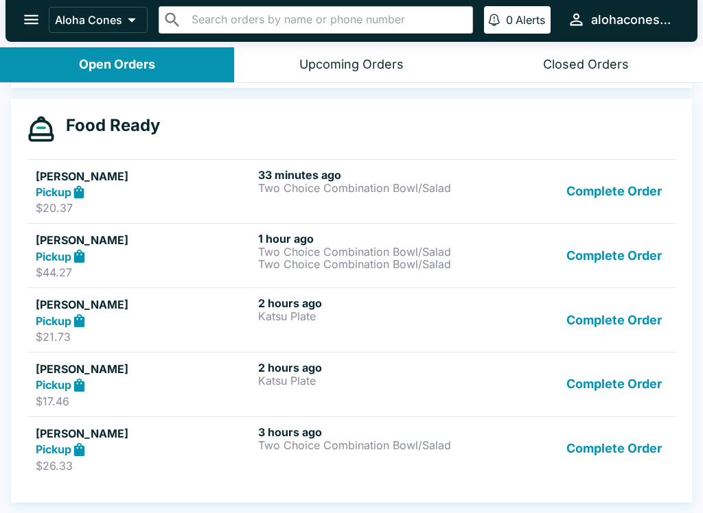
click at [115, 438] on h5 "[PERSON_NAME]" at bounding box center [144, 433] width 217 height 16
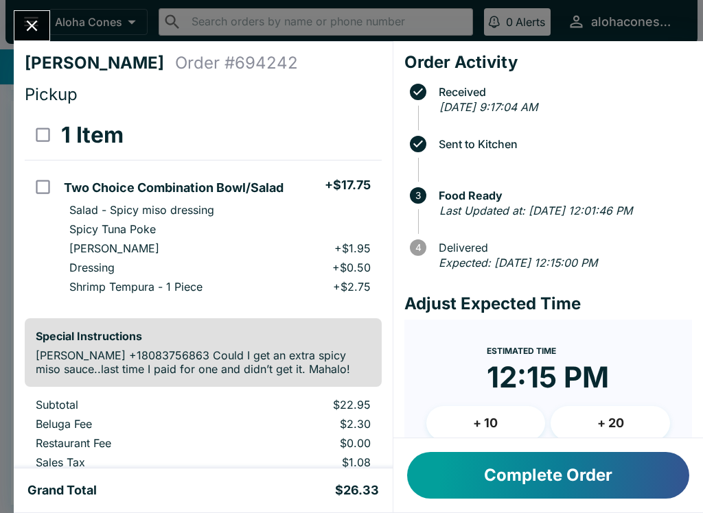
click at [597, 476] on button "Complete Order" at bounding box center [548, 475] width 282 height 47
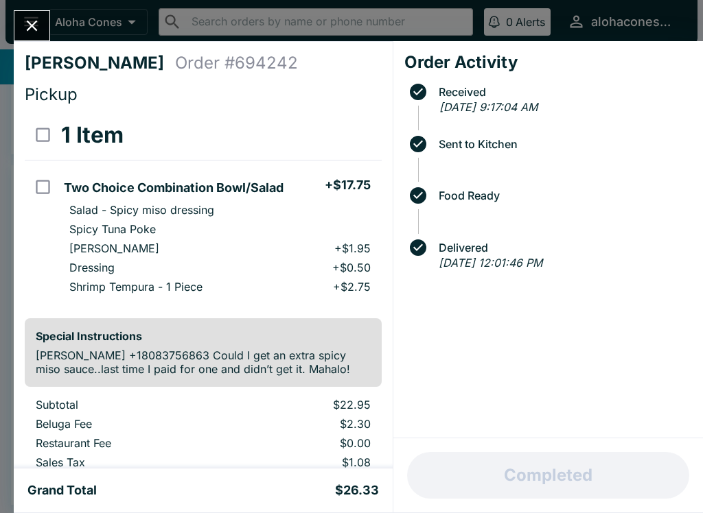
scroll to position [205, 0]
